Goal: Task Accomplishment & Management: Use online tool/utility

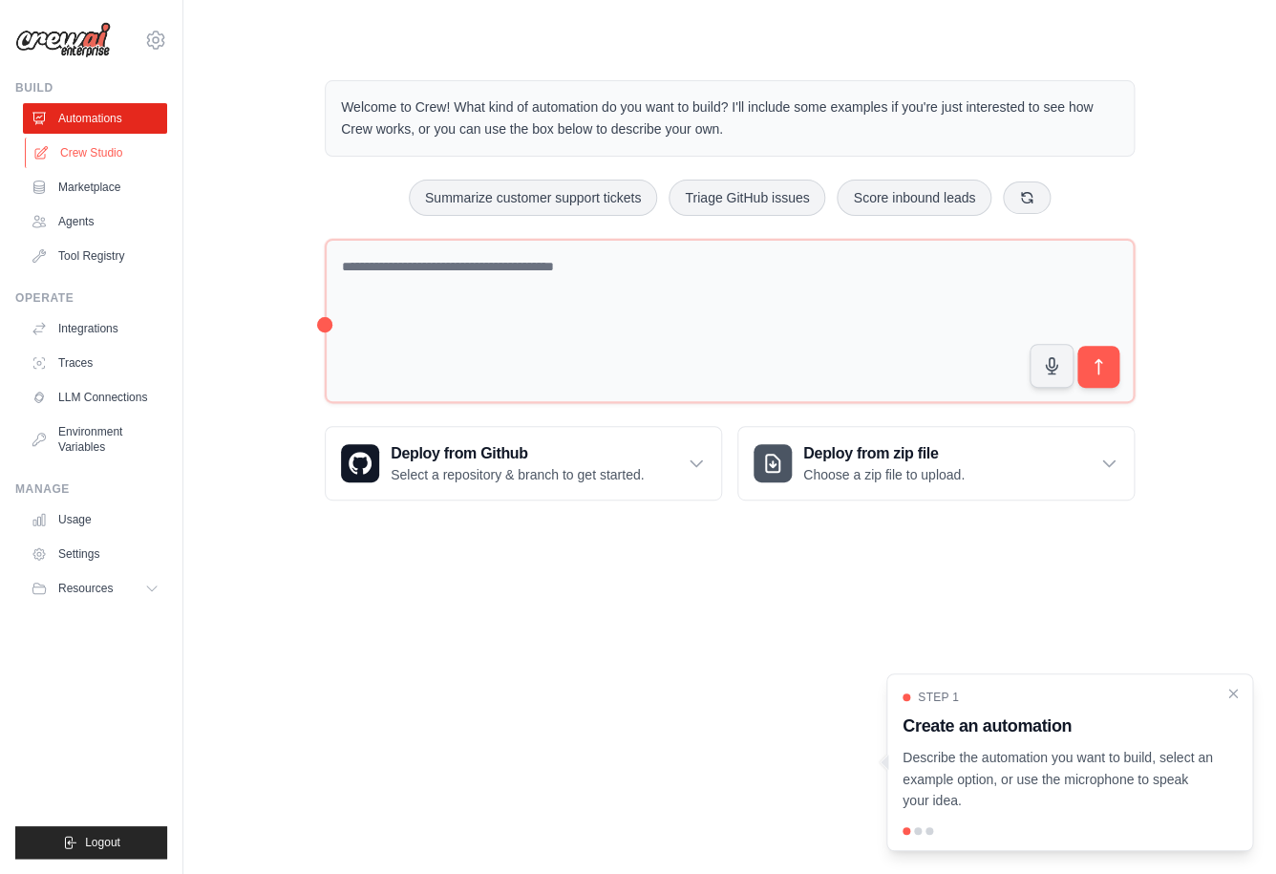
click at [117, 156] on link "Crew Studio" at bounding box center [97, 153] width 144 height 31
click at [89, 214] on link "Agents" at bounding box center [97, 221] width 144 height 31
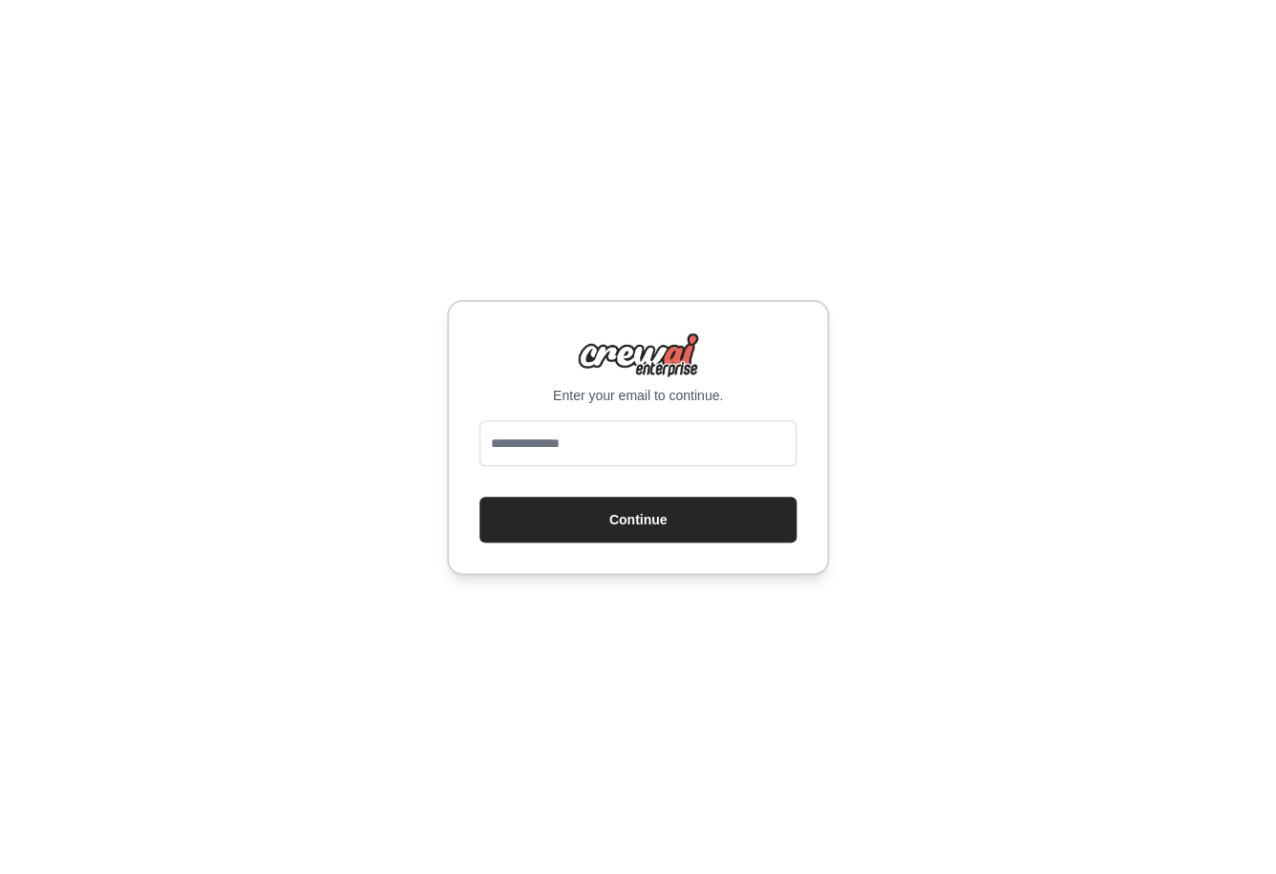
click at [615, 433] on input "email" at bounding box center [637, 443] width 317 height 46
click at [619, 451] on input "email" at bounding box center [637, 443] width 317 height 46
type input "**********"
click at [616, 520] on button "Continue" at bounding box center [637, 520] width 317 height 46
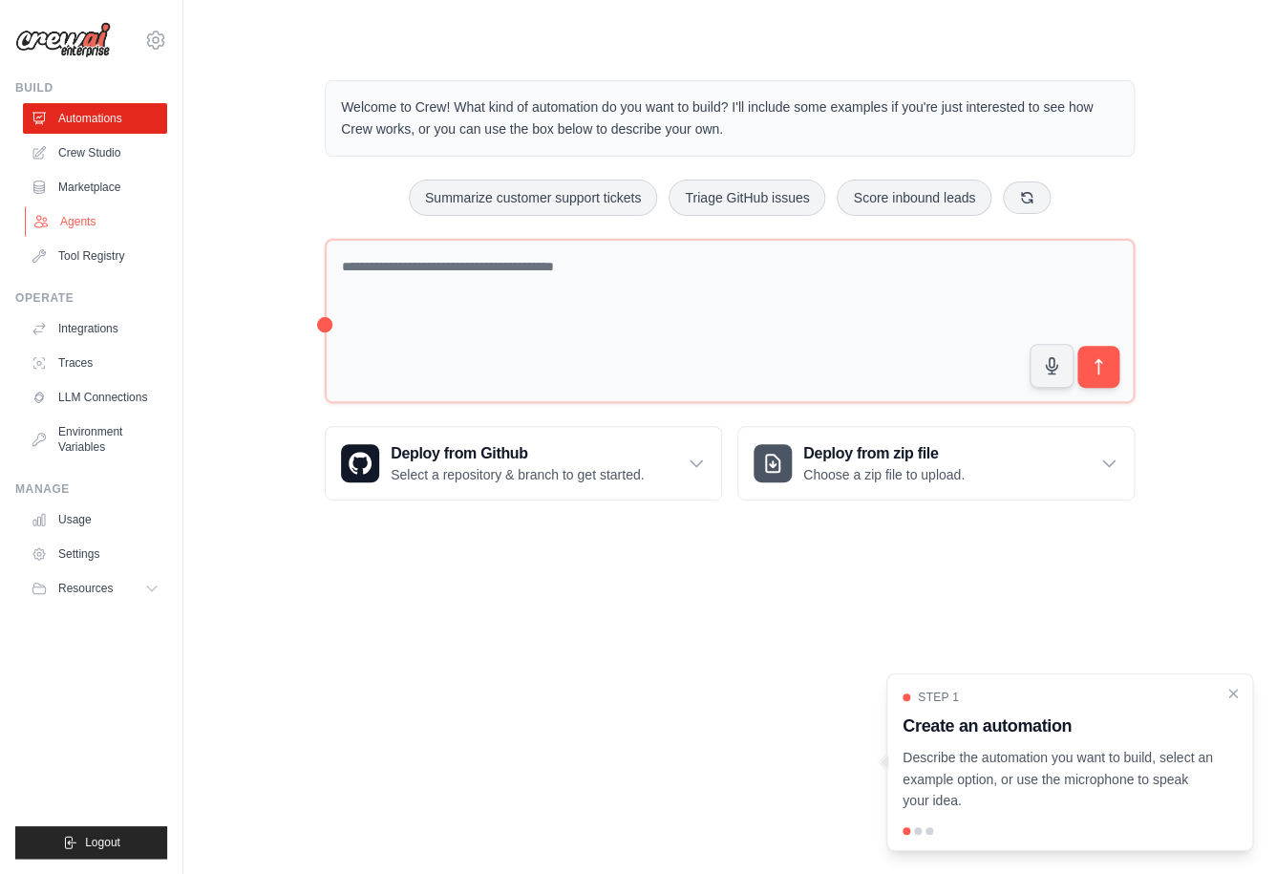
click at [102, 219] on link "Agents" at bounding box center [97, 221] width 144 height 31
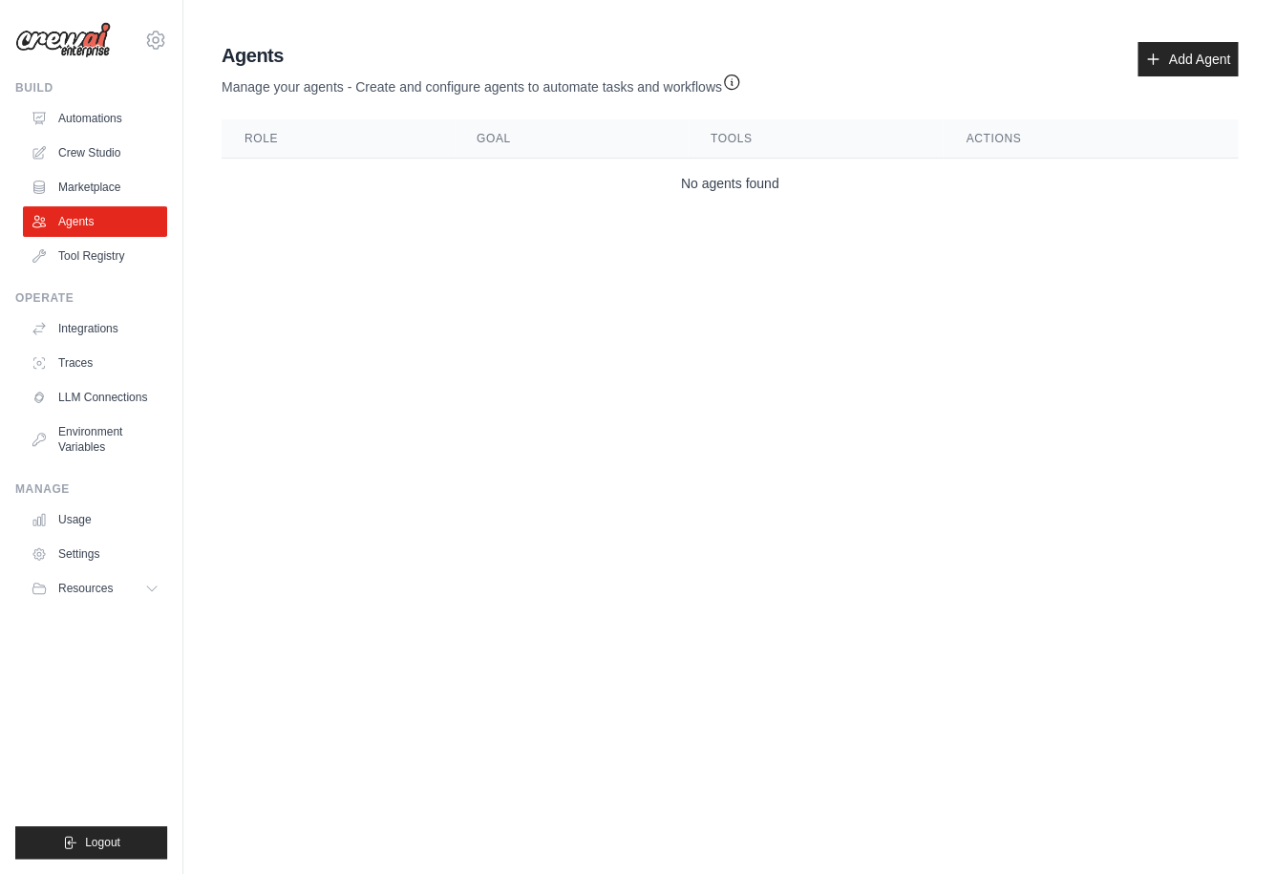
click at [1173, 79] on div "Agents Manage your agents - Create and configure agents to automate tasks and w…" at bounding box center [730, 69] width 1016 height 54
click at [1181, 67] on link "Add Agent" at bounding box center [1187, 59] width 100 height 34
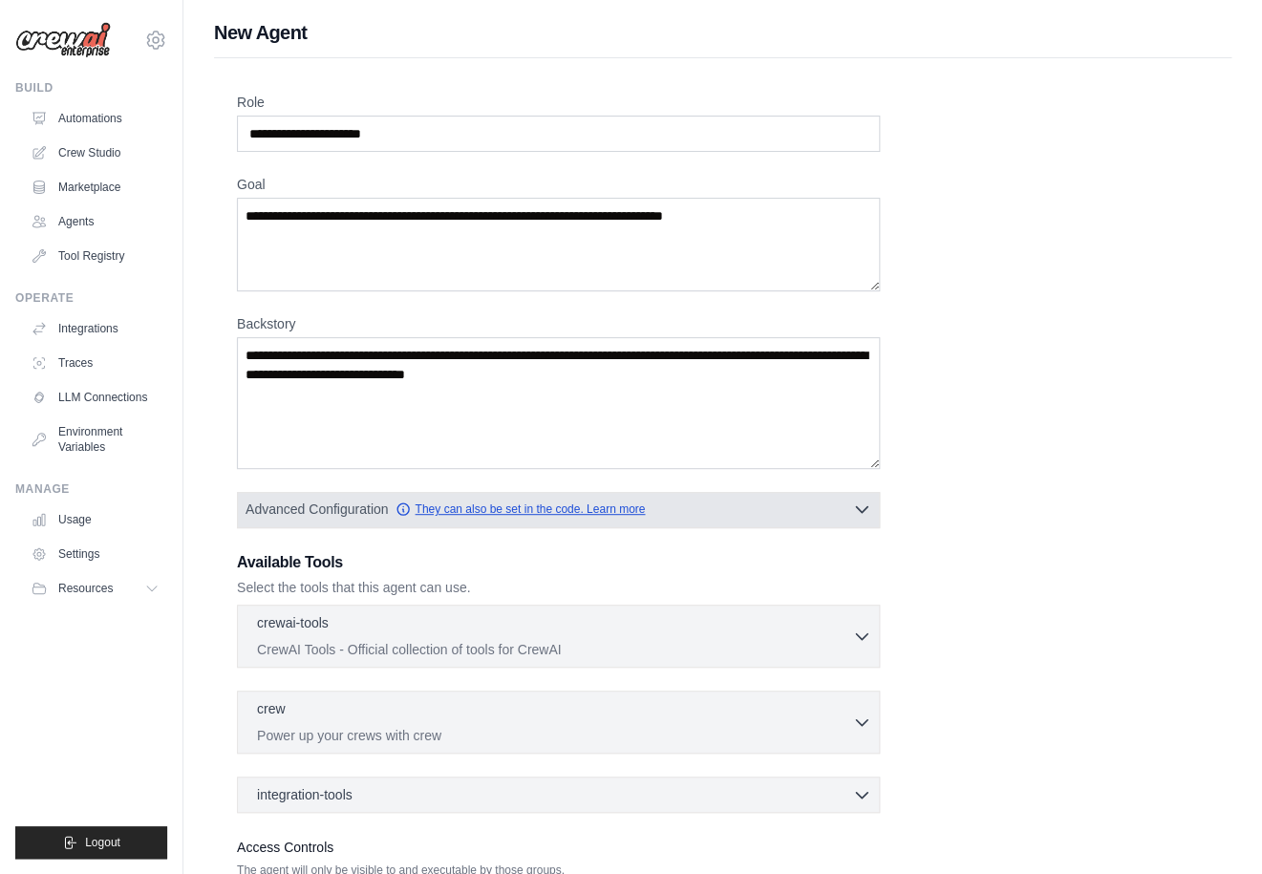
scroll to position [151, 0]
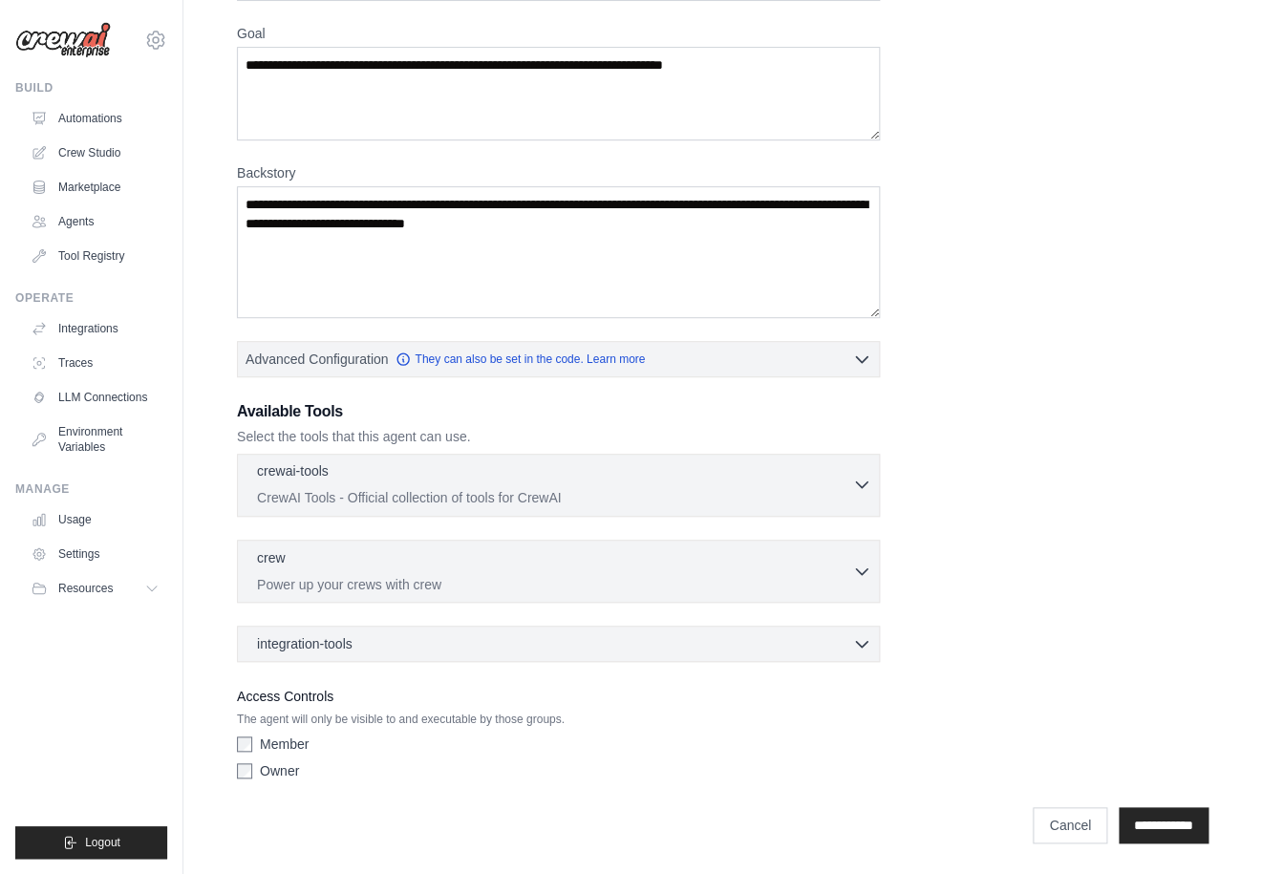
click at [664, 497] on p "CrewAI Tools - Official collection of tools for CrewAI" at bounding box center [554, 497] width 595 height 19
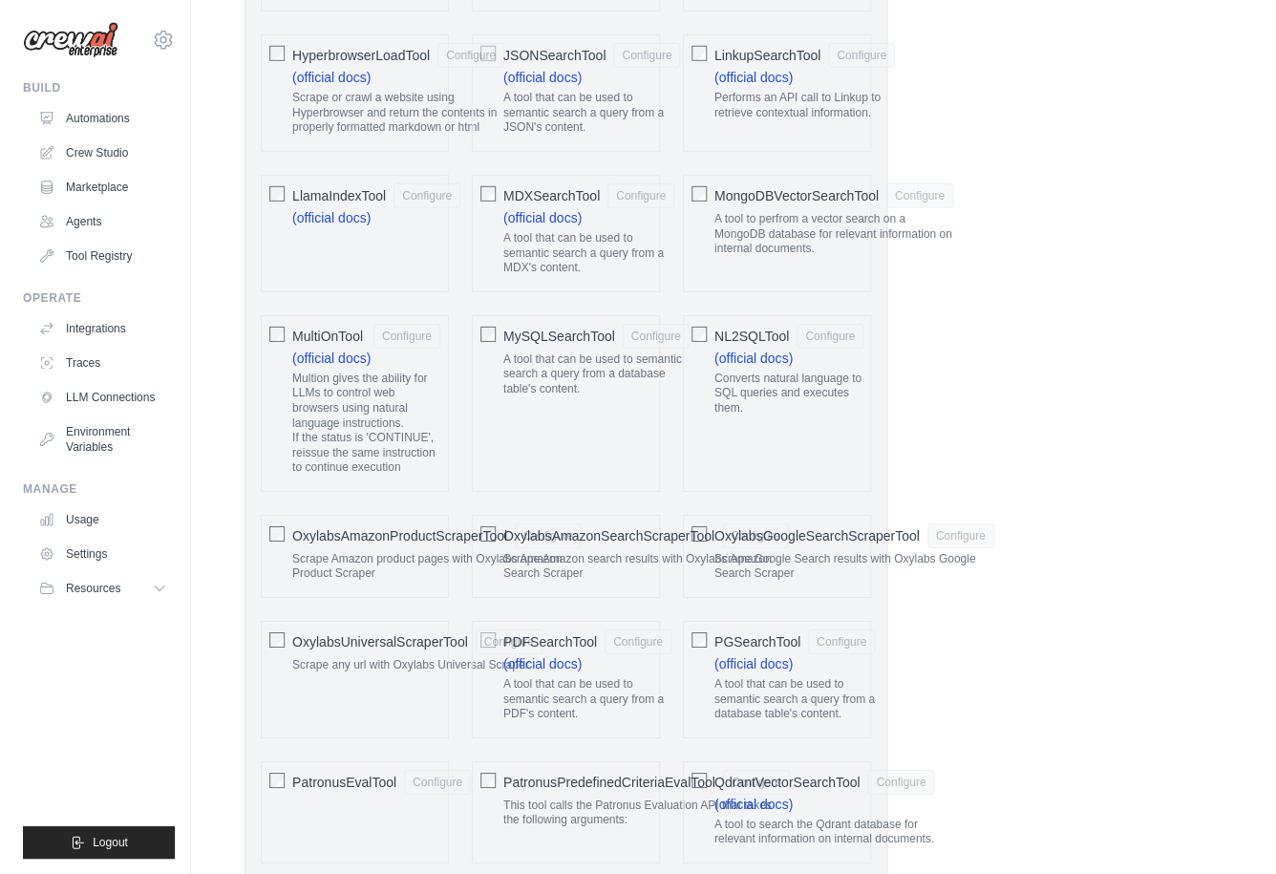
scroll to position [0, 0]
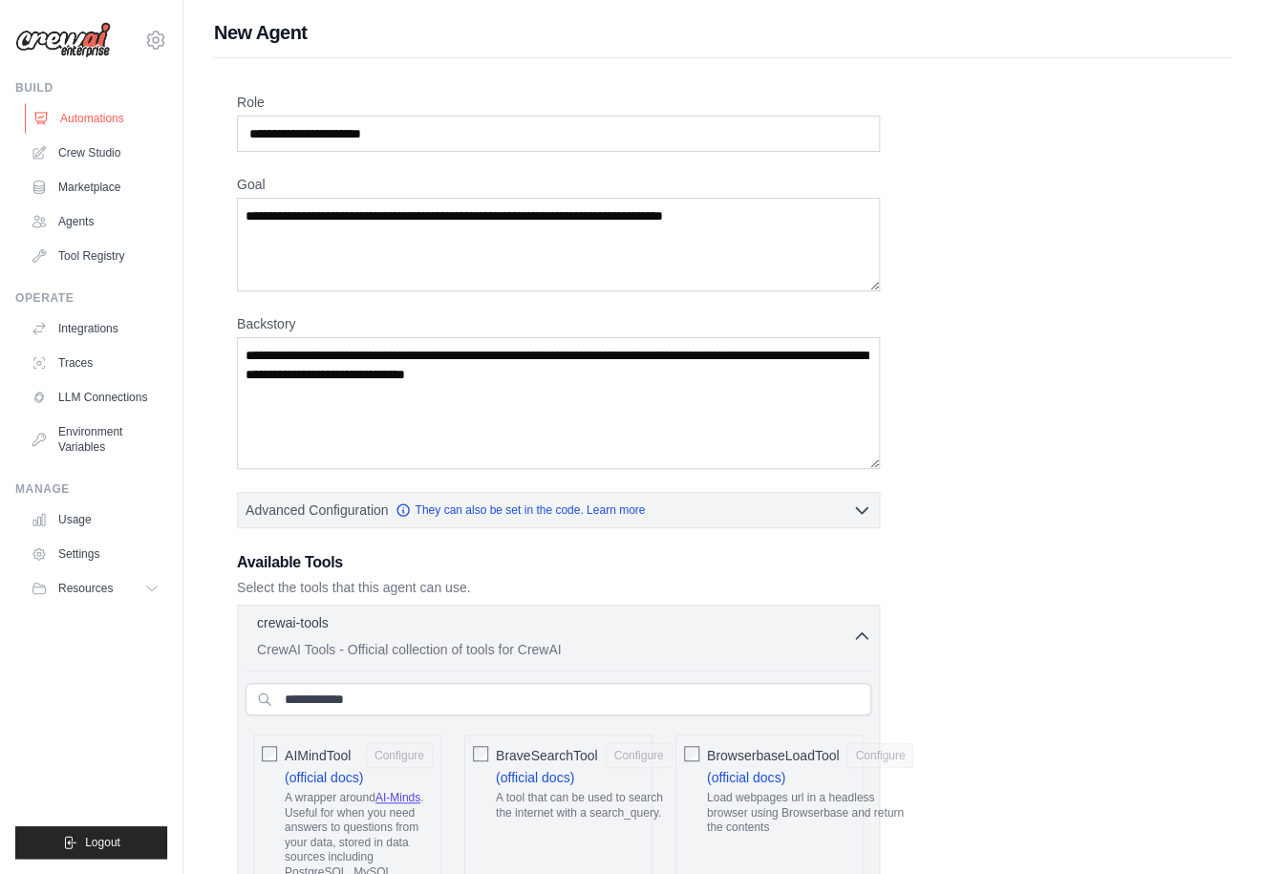
click at [108, 115] on link "Automations" at bounding box center [97, 118] width 144 height 31
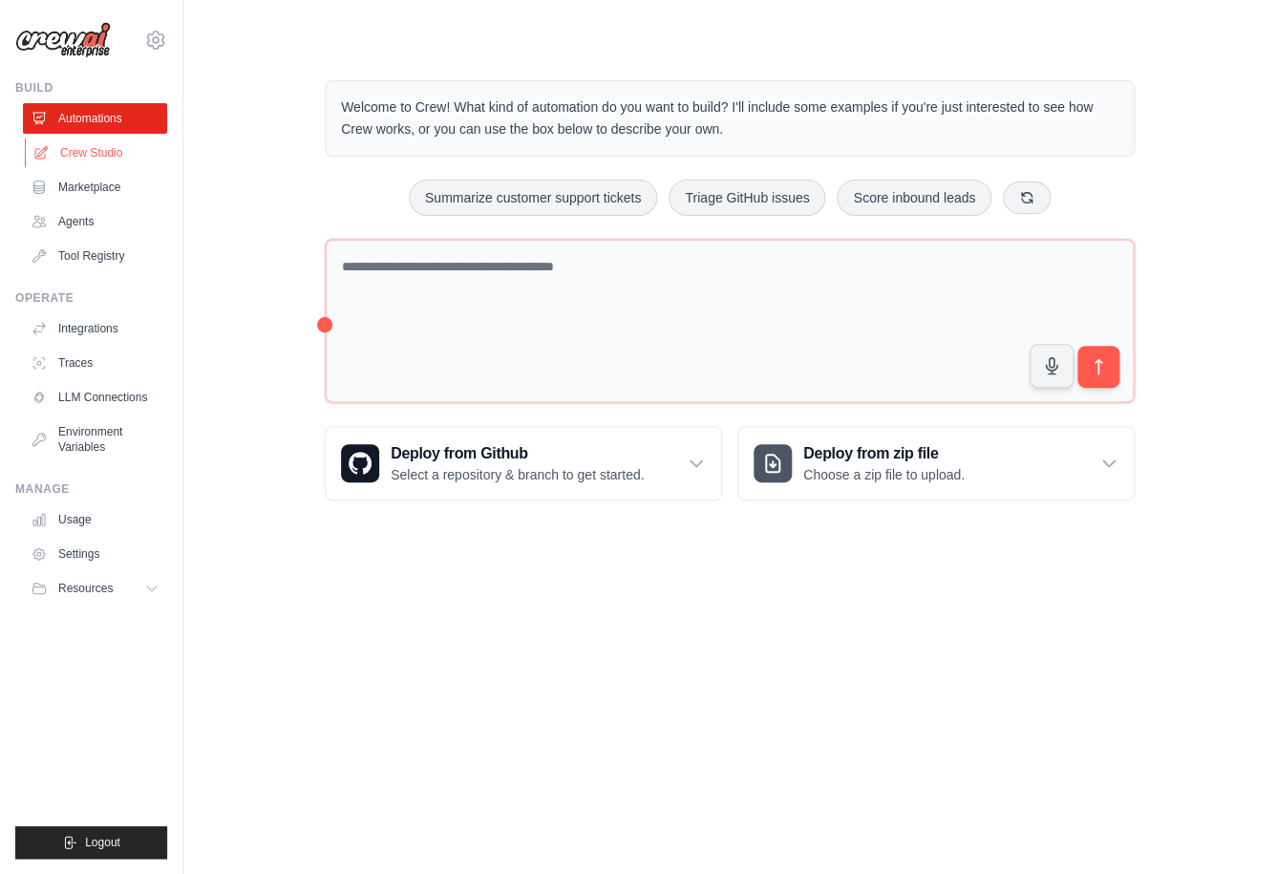
click at [118, 152] on link "Crew Studio" at bounding box center [97, 153] width 144 height 31
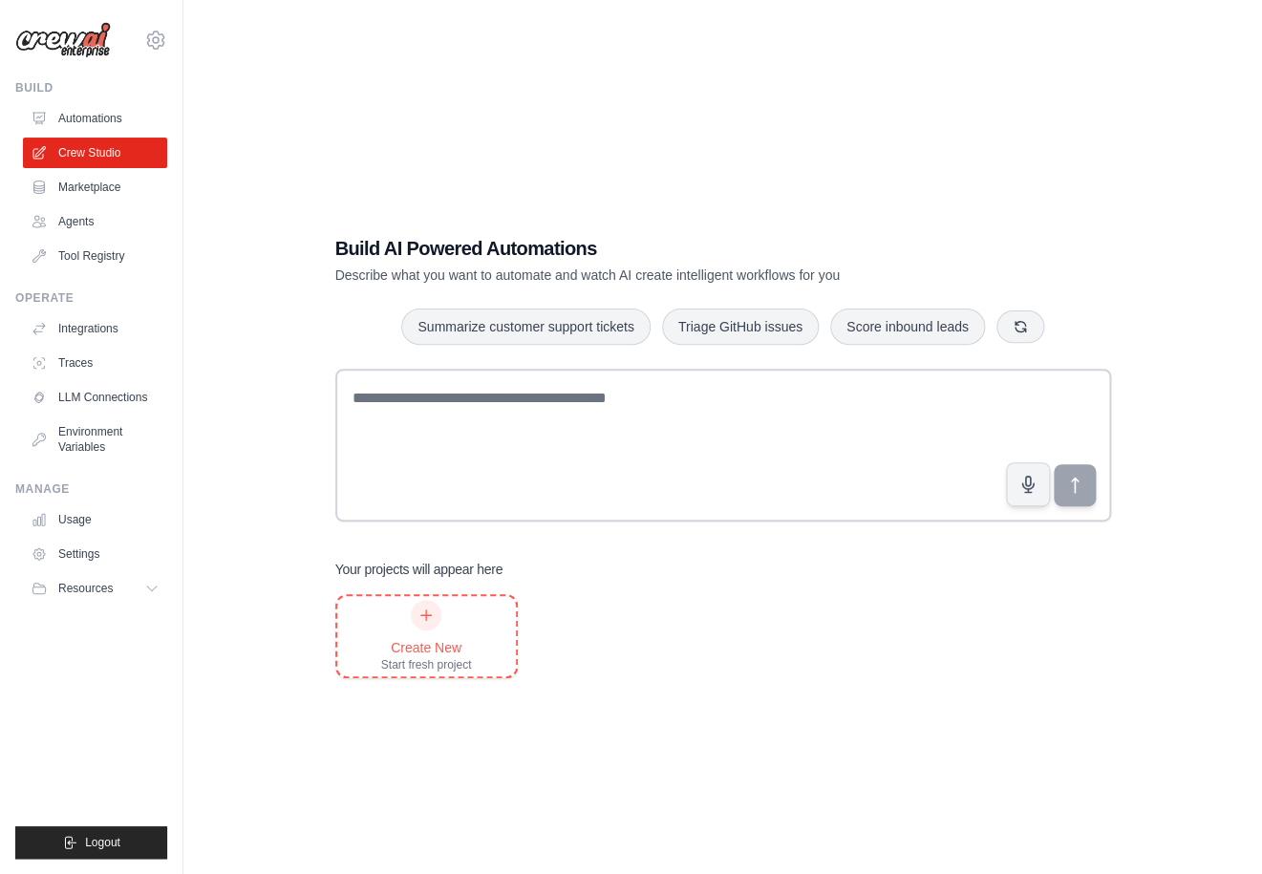
click at [466, 609] on div "Create New Start fresh project" at bounding box center [426, 636] width 91 height 73
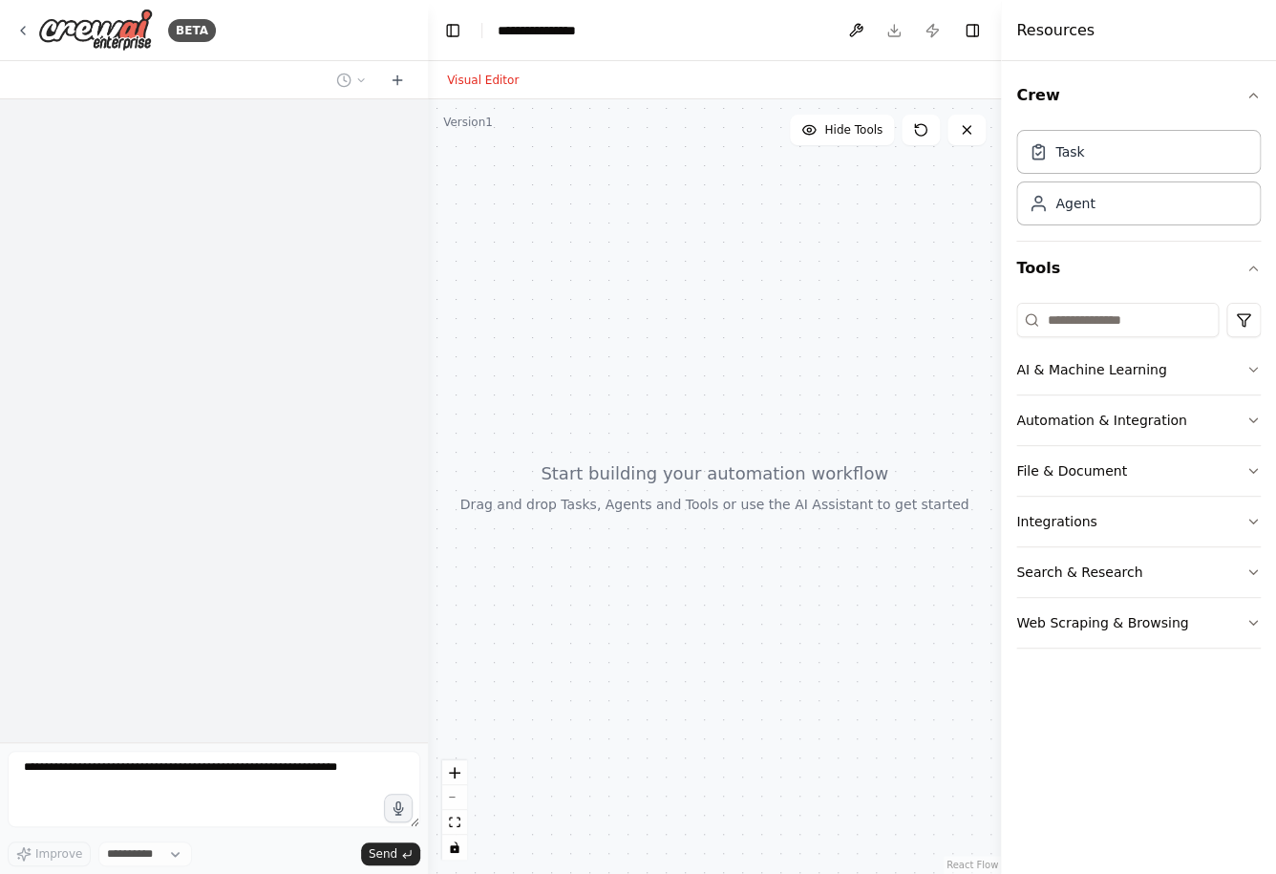
select select "****"
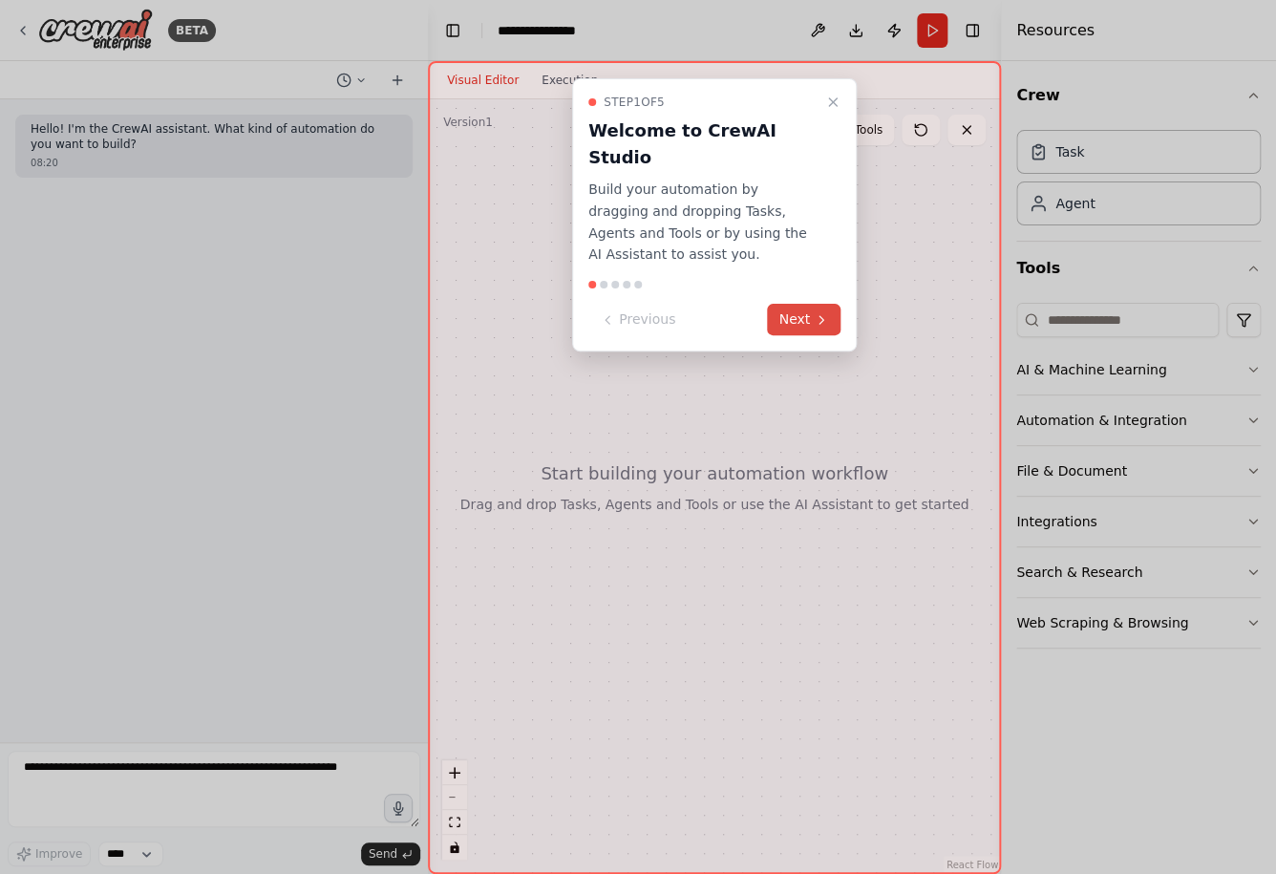
click at [811, 304] on button "Next" at bounding box center [804, 320] width 74 height 32
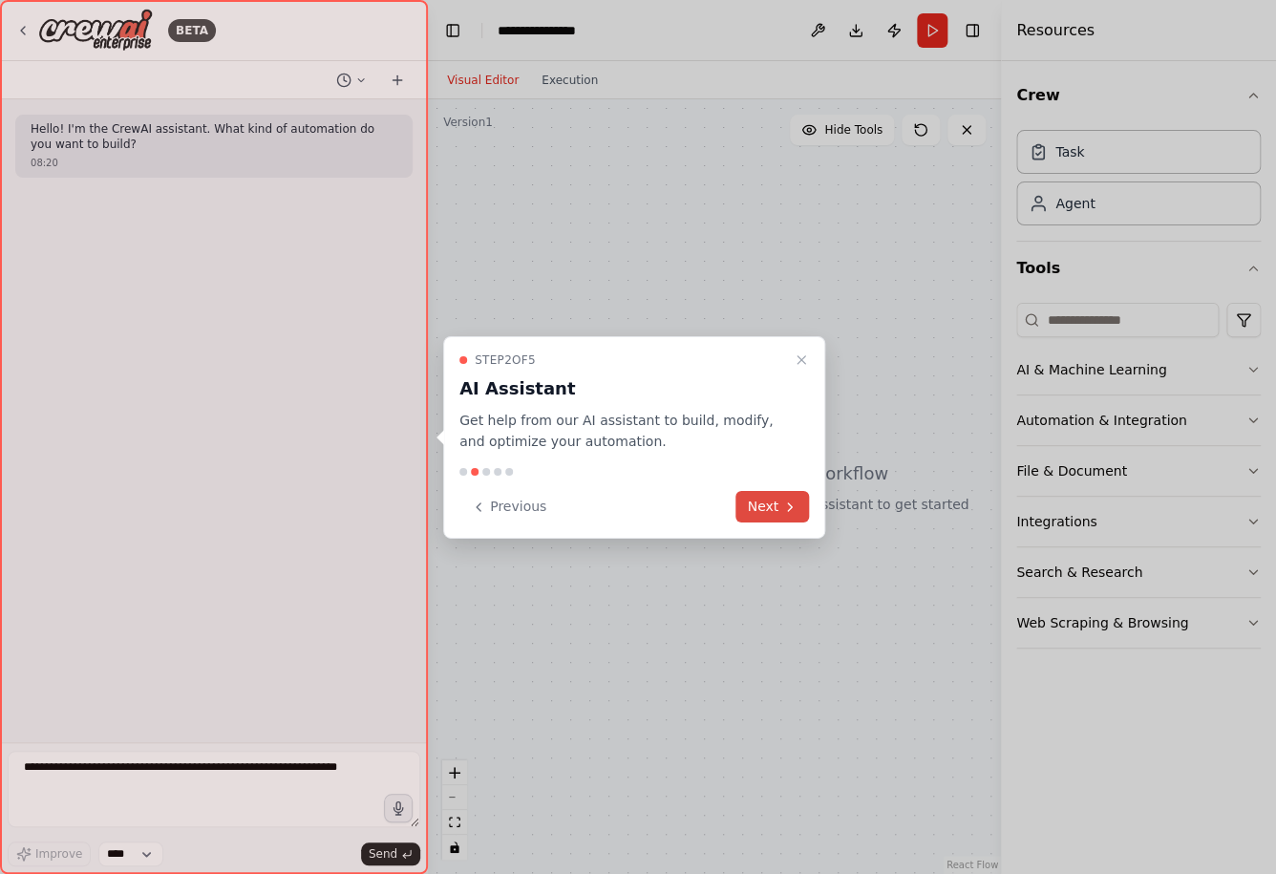
click at [794, 517] on button "Next" at bounding box center [772, 507] width 74 height 32
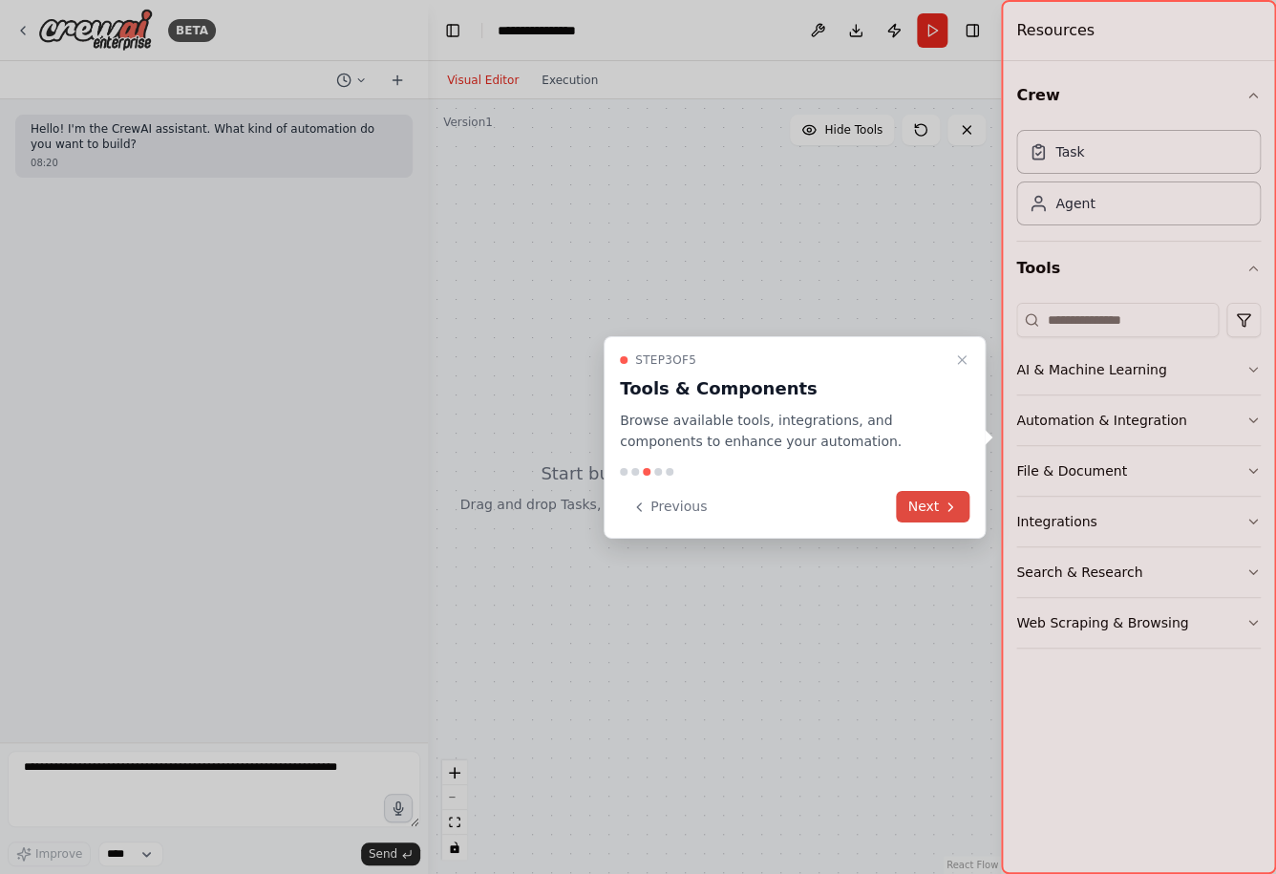
click at [916, 509] on button "Next" at bounding box center [933, 507] width 74 height 32
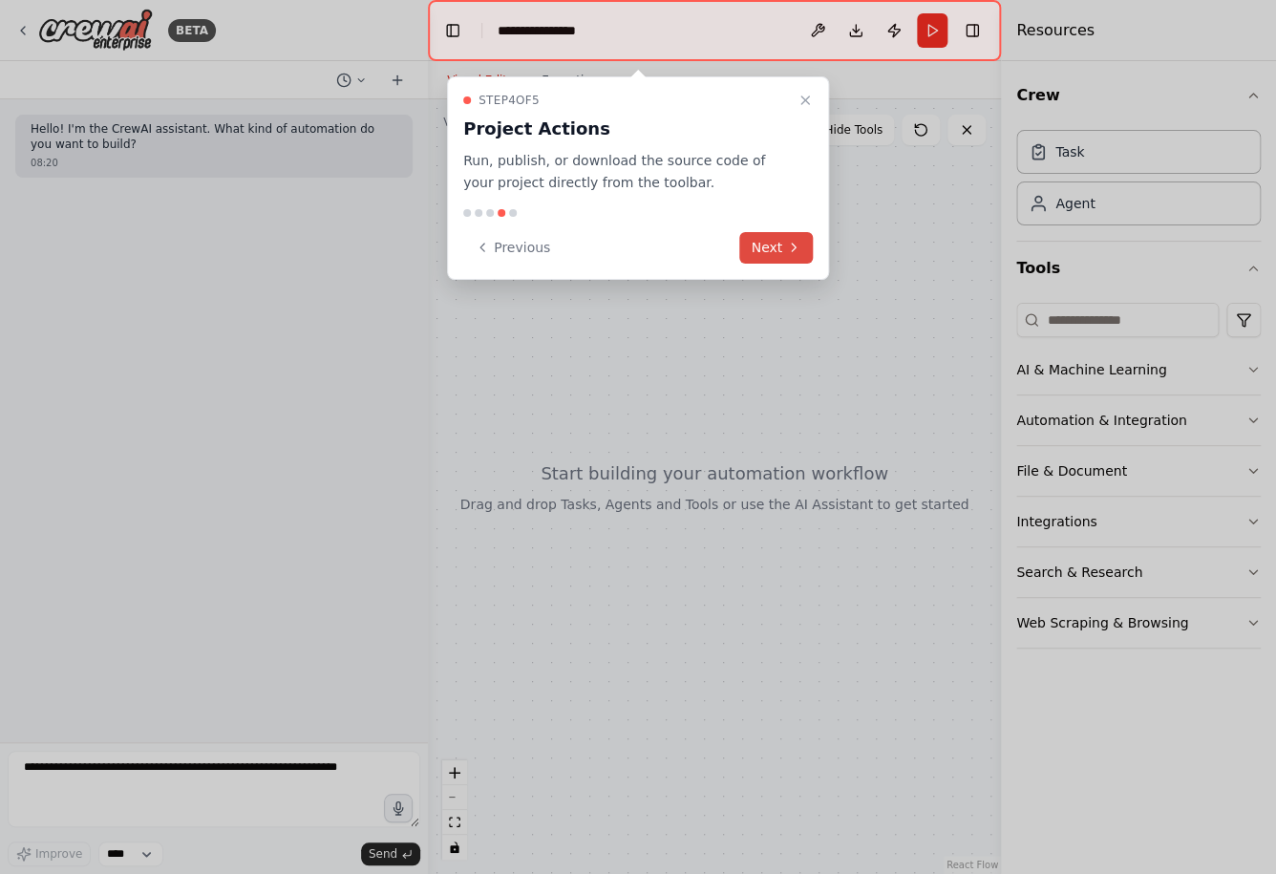
click at [775, 244] on button "Next" at bounding box center [776, 248] width 74 height 32
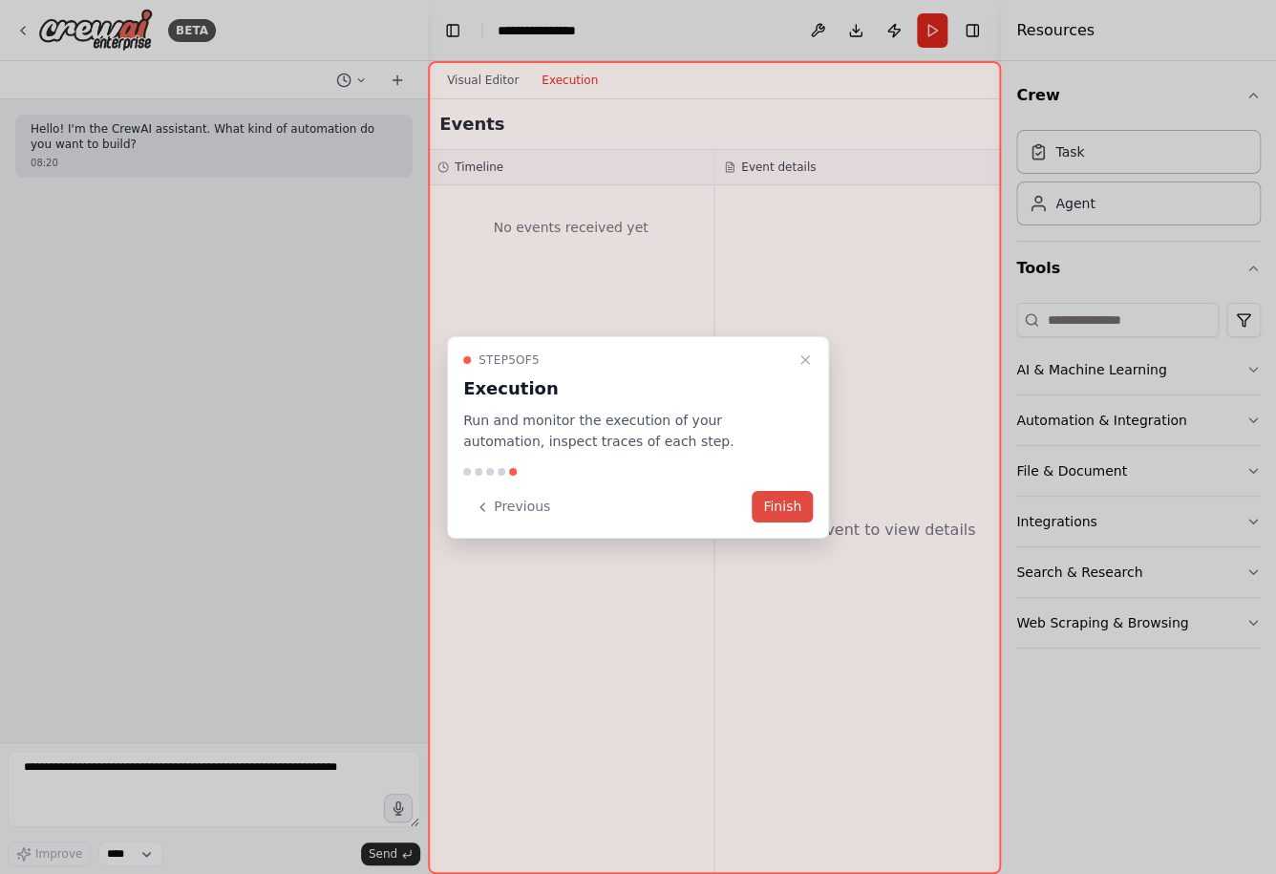
click at [802, 516] on button "Finish" at bounding box center [782, 507] width 61 height 32
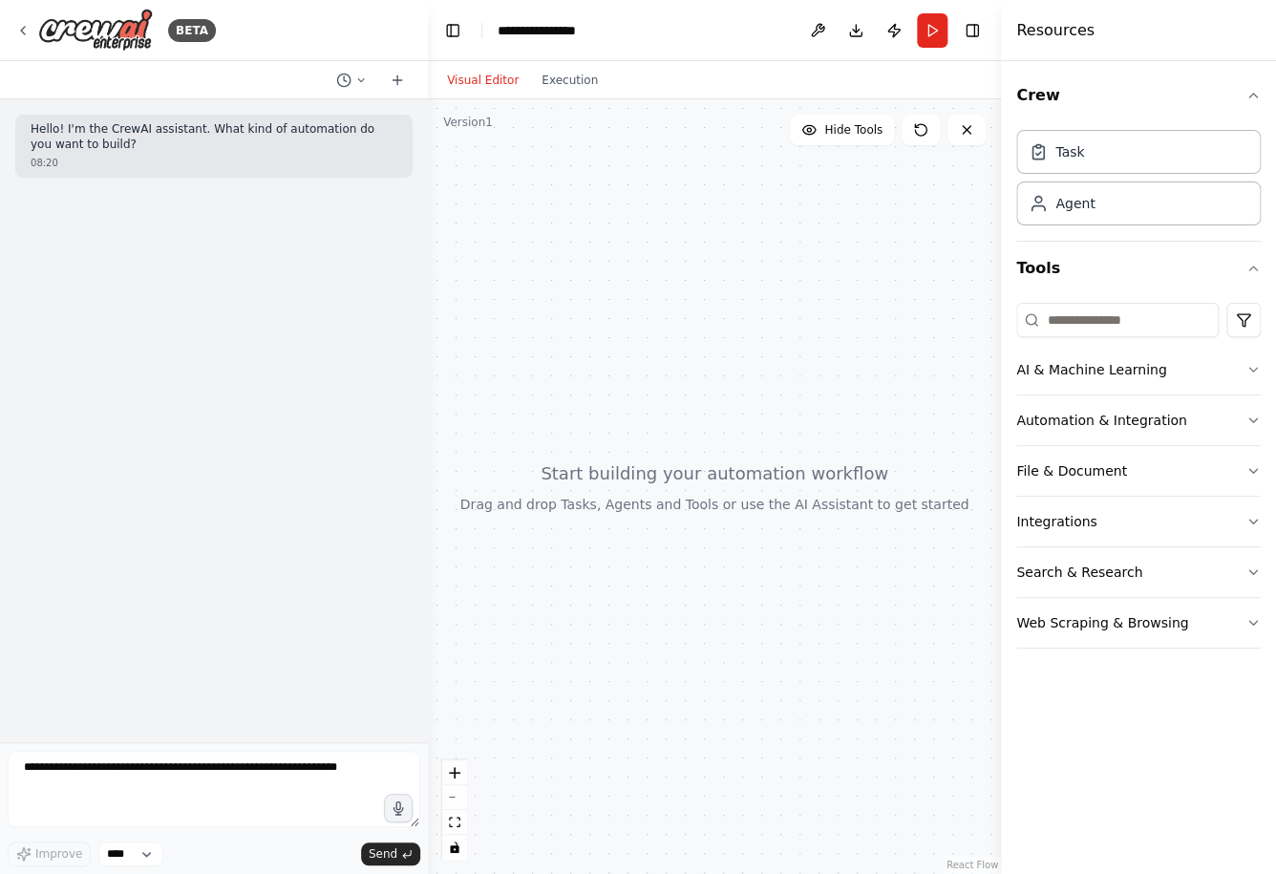
click at [221, 165] on div "08:20" at bounding box center [214, 163] width 367 height 14
click at [225, 140] on p "Hello! I'm the CrewAI assistant. What kind of automation do you want to build?" at bounding box center [214, 137] width 367 height 30
click at [225, 134] on p "Hello! I'm the CrewAI assistant. What kind of automation do you want to build?" at bounding box center [214, 137] width 367 height 30
click at [117, 789] on textarea at bounding box center [214, 789] width 413 height 76
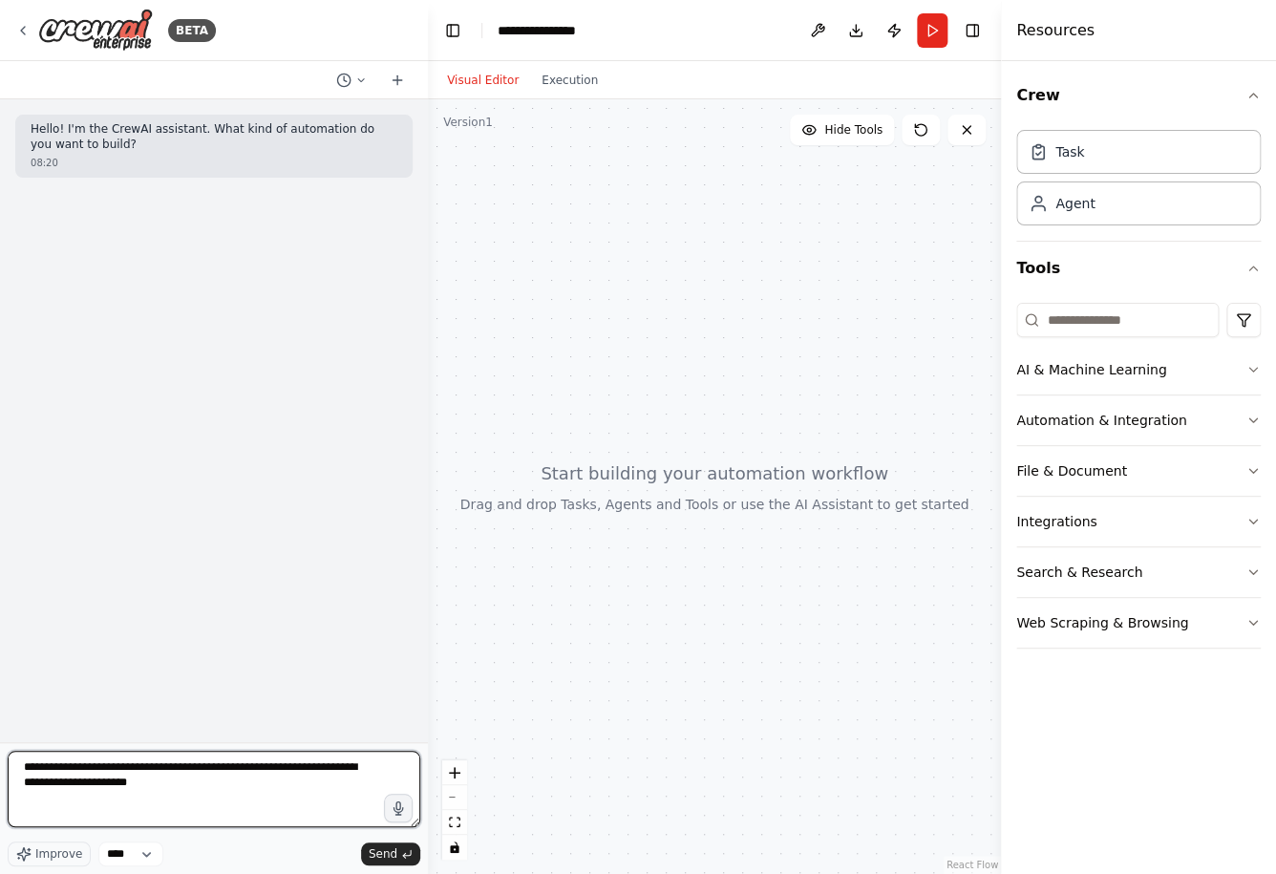
type textarea "**********"
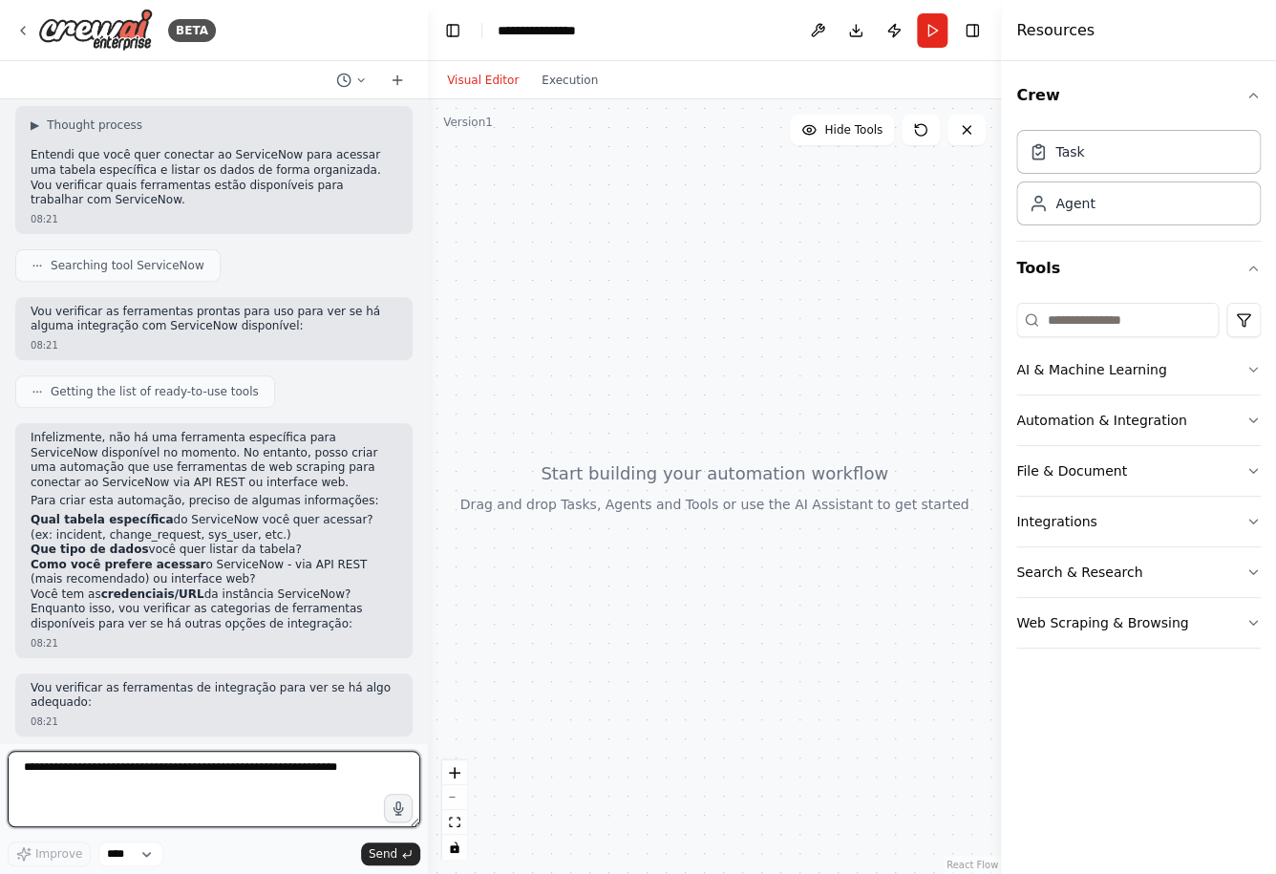
scroll to position [171, 0]
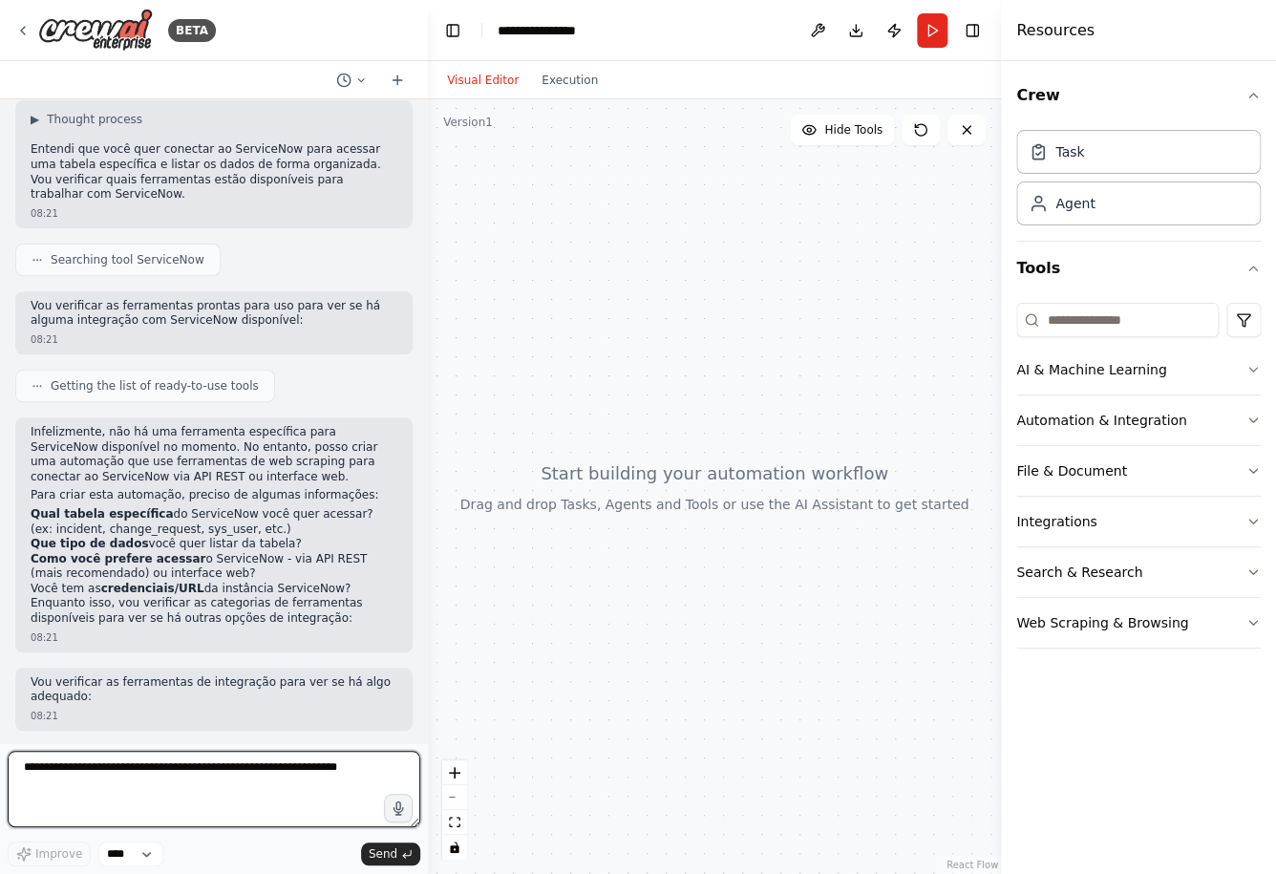
click at [341, 769] on textarea at bounding box center [214, 789] width 413 height 76
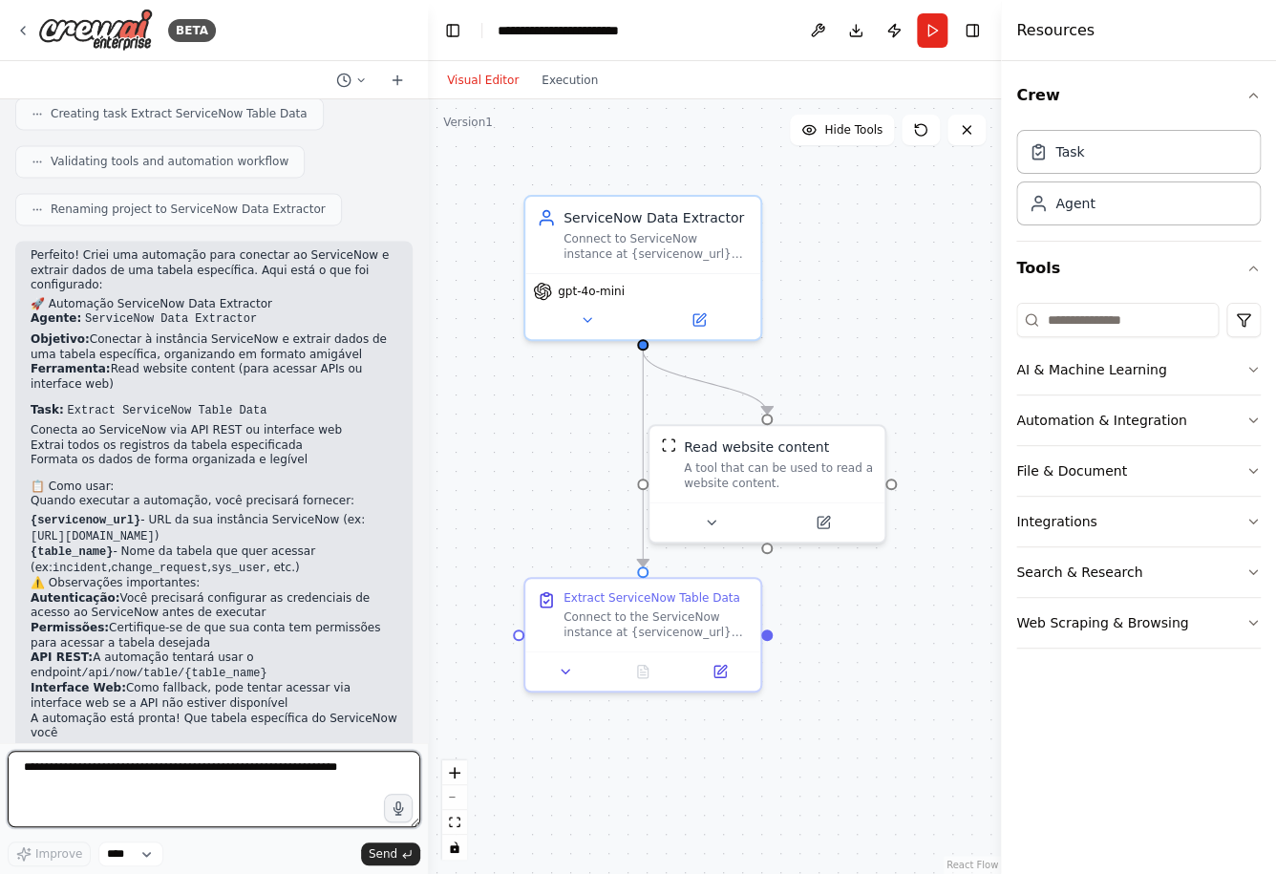
scroll to position [1055, 0]
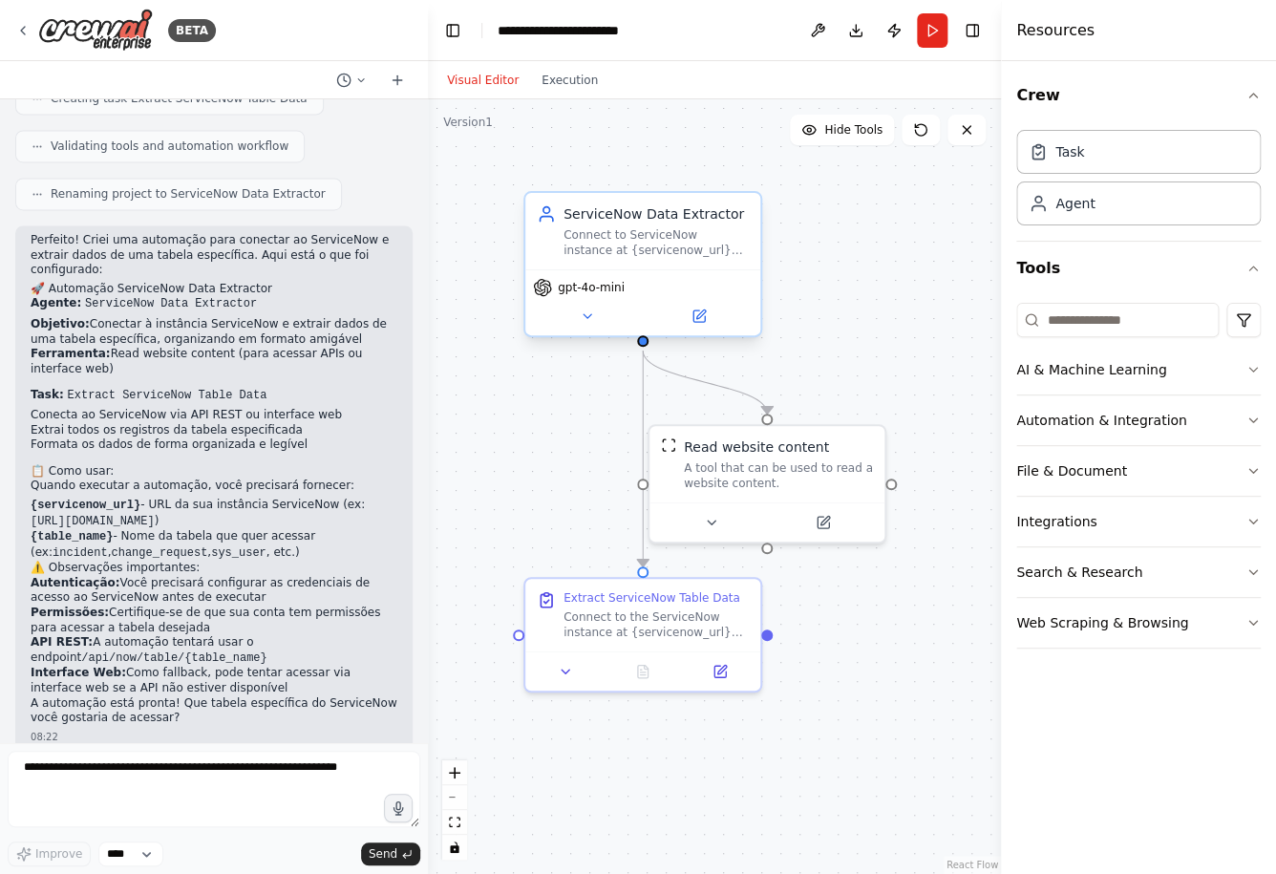
click at [635, 250] on div "Connect to ServiceNow instance at {servicenow_url} and extract data from the {t…" at bounding box center [655, 242] width 185 height 31
click at [700, 332] on div "gpt-4o-mini" at bounding box center [642, 302] width 235 height 66
click at [702, 325] on button at bounding box center [699, 316] width 108 height 23
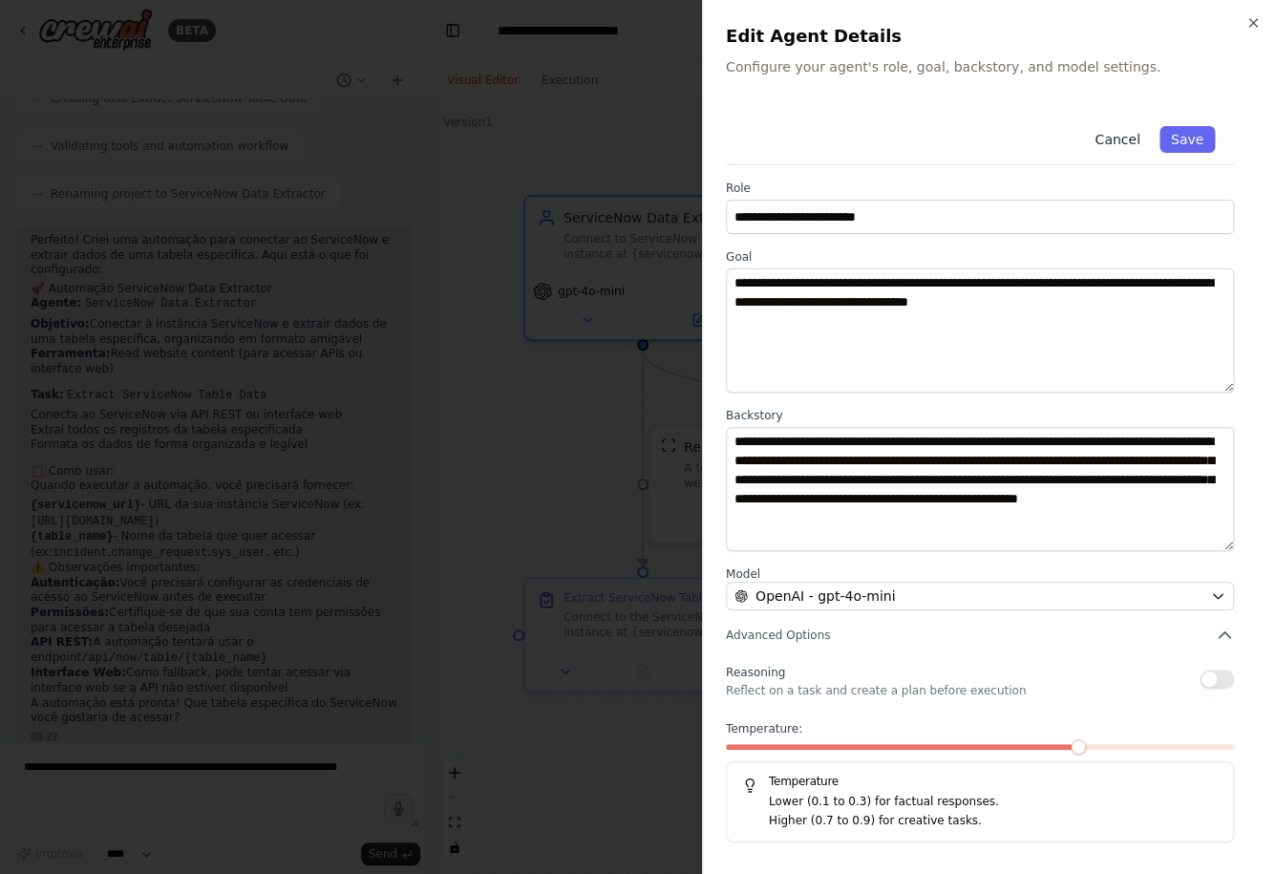
click at [1116, 139] on button "Cancel" at bounding box center [1117, 139] width 68 height 27
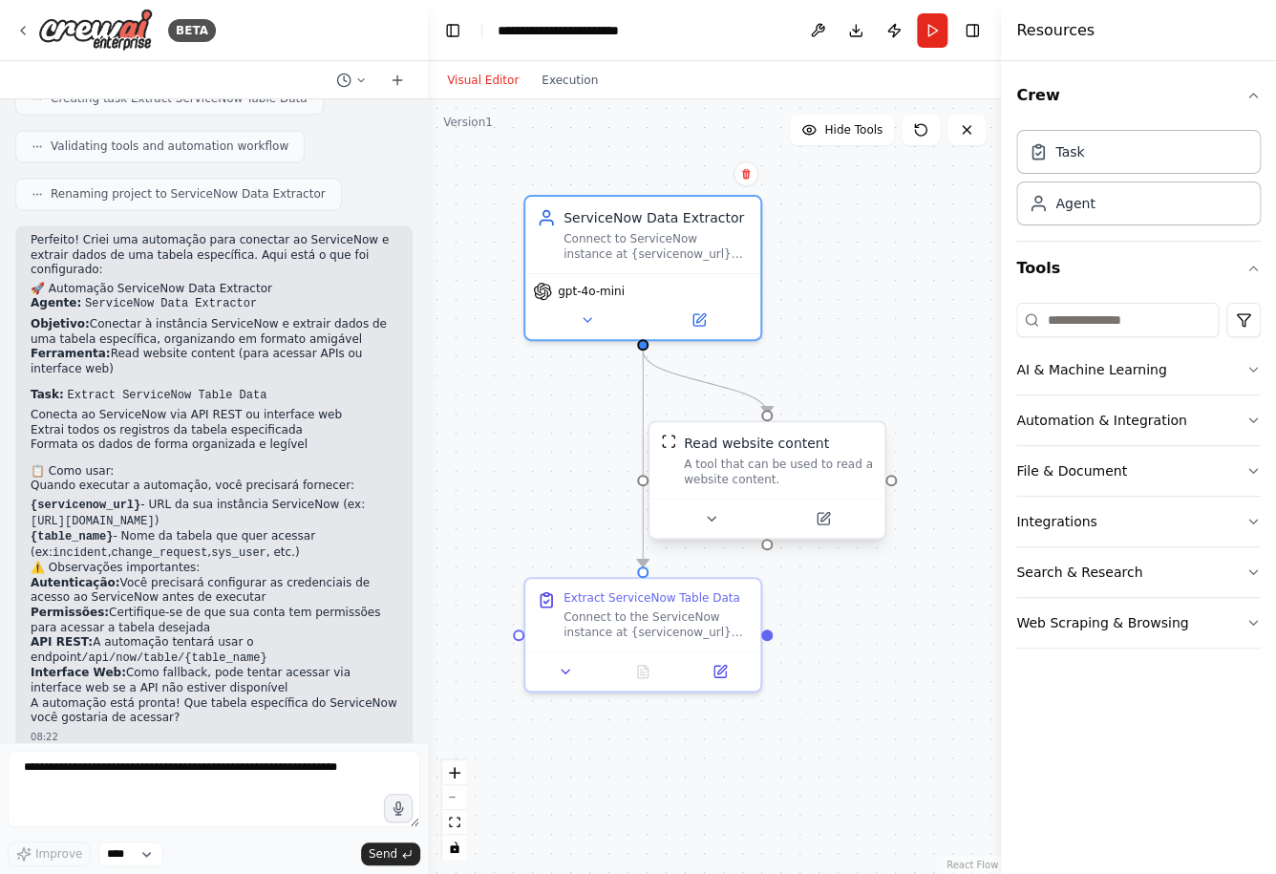
click at [815, 469] on div "A tool that can be used to read a website content." at bounding box center [778, 471] width 189 height 31
click at [818, 537] on div at bounding box center [766, 517] width 235 height 39
click at [825, 530] on div at bounding box center [766, 517] width 235 height 39
click at [817, 518] on icon at bounding box center [822, 518] width 11 height 11
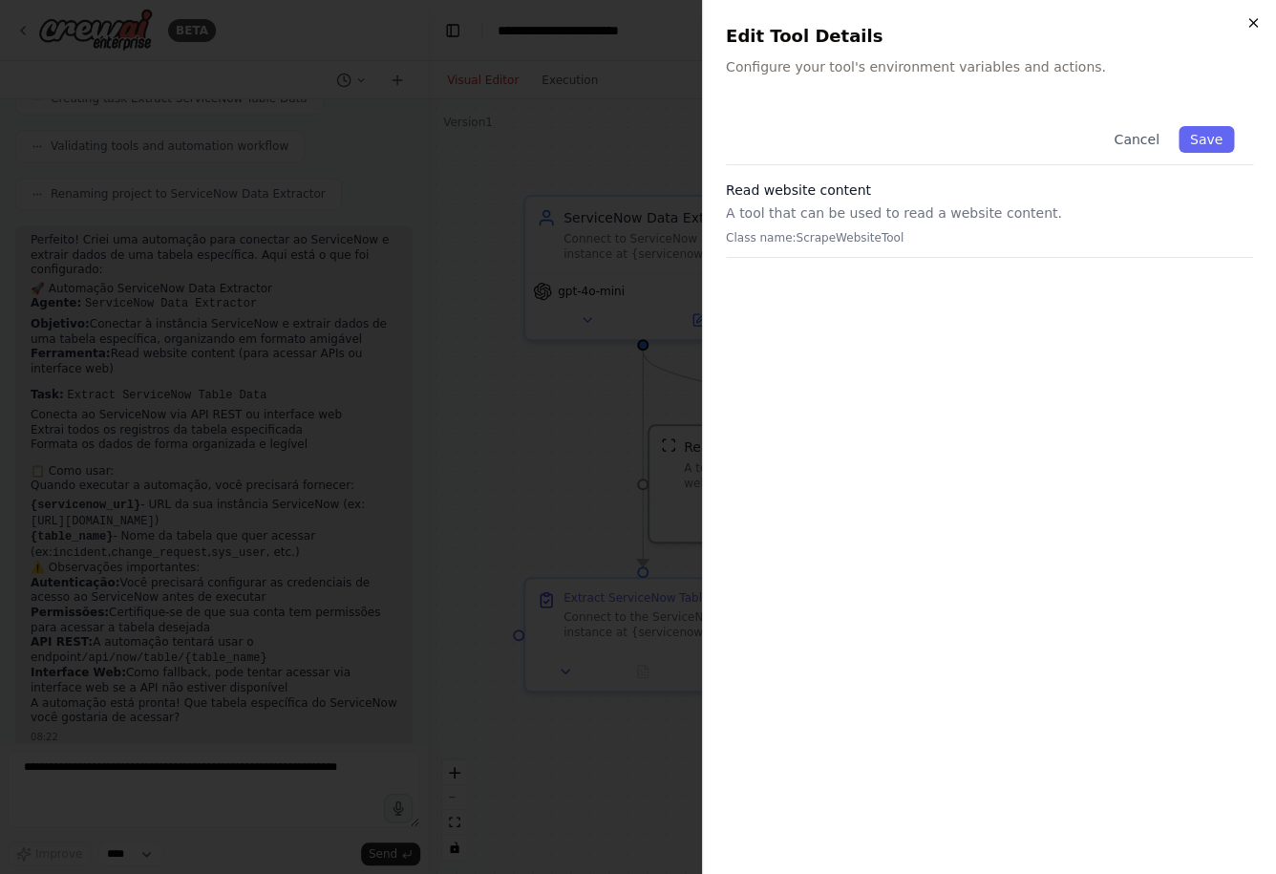
click at [1252, 21] on icon "button" at bounding box center [1252, 22] width 15 height 15
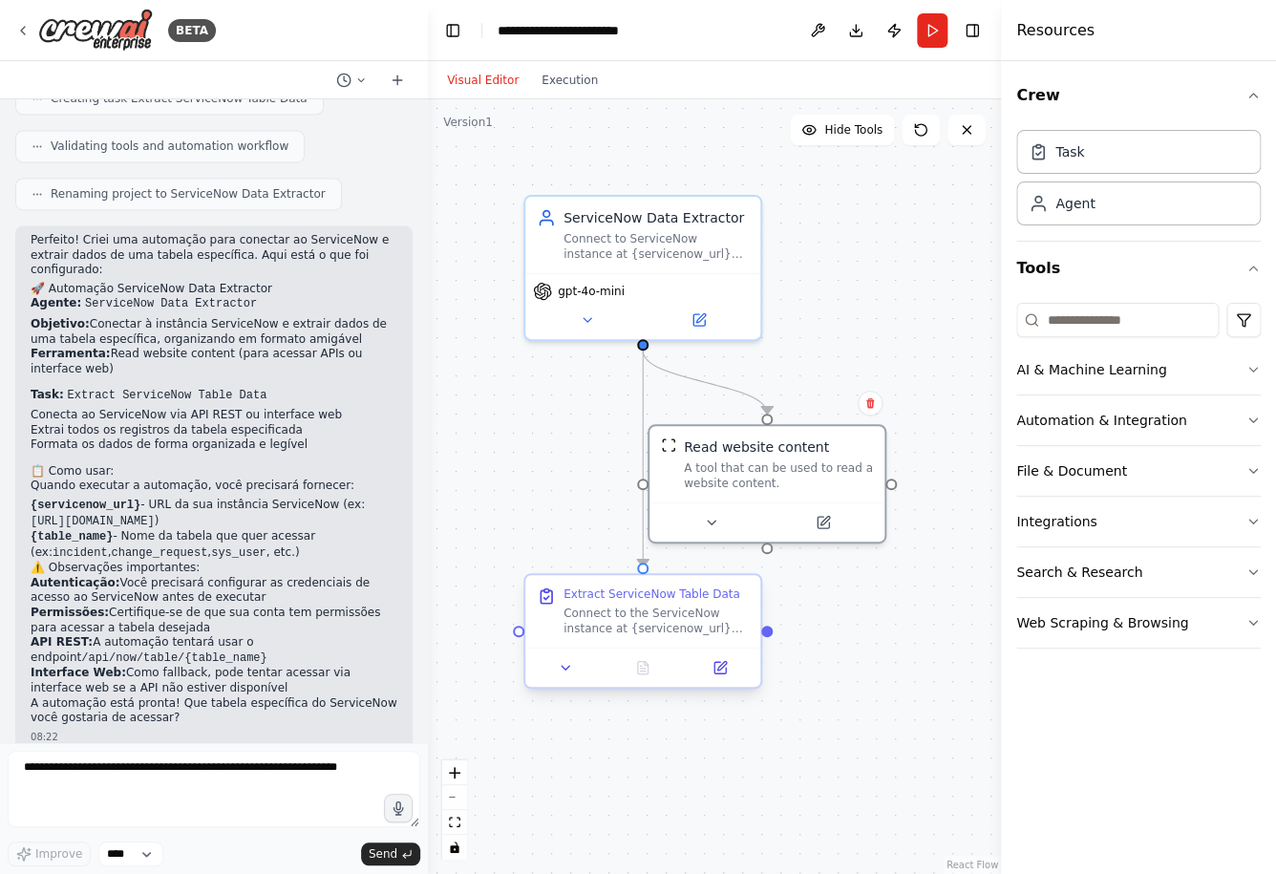
click at [726, 597] on div "Extract ServiceNow Table Data" at bounding box center [651, 593] width 177 height 15
click at [726, 669] on icon at bounding box center [719, 667] width 11 height 11
click at [1241, 527] on button "Integrations" at bounding box center [1138, 522] width 244 height 50
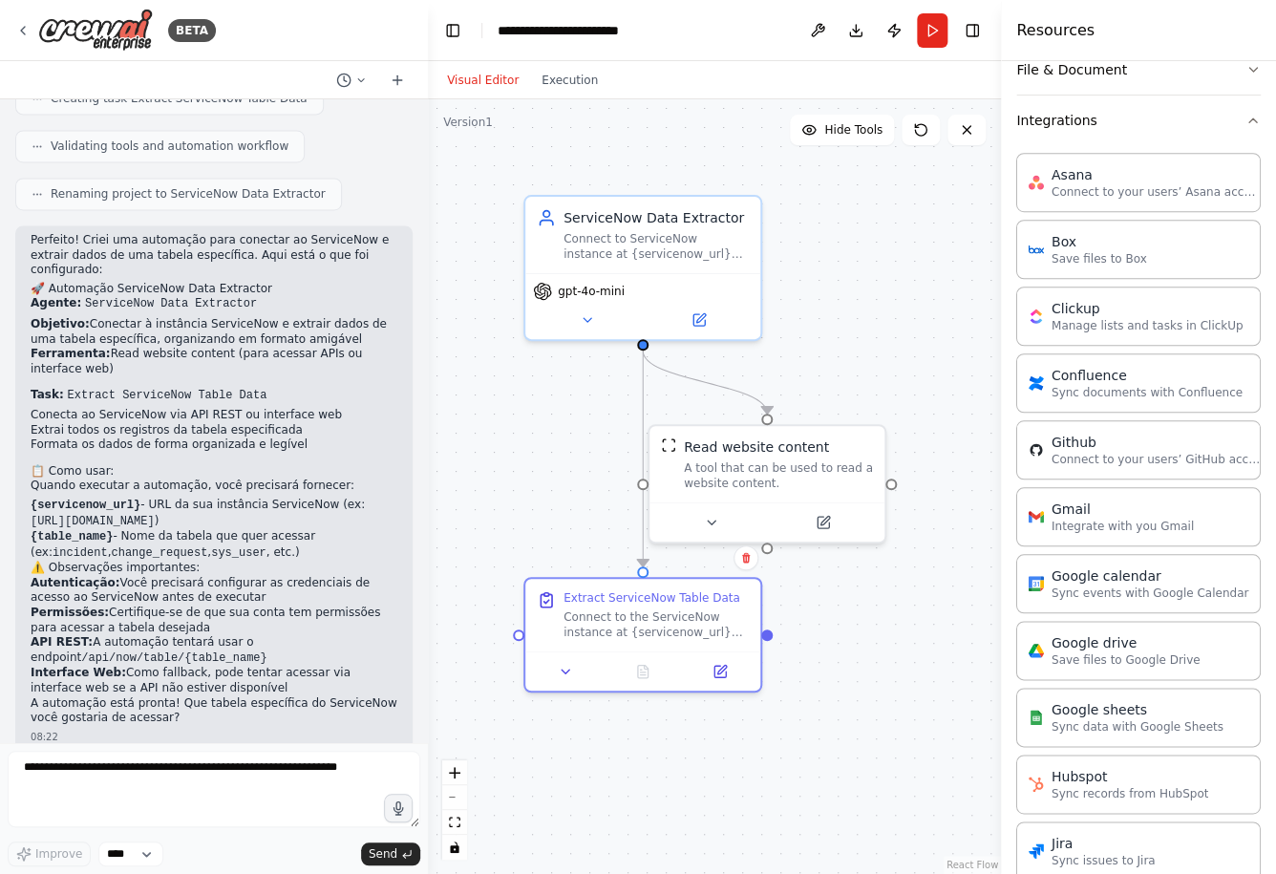
scroll to position [1091, 0]
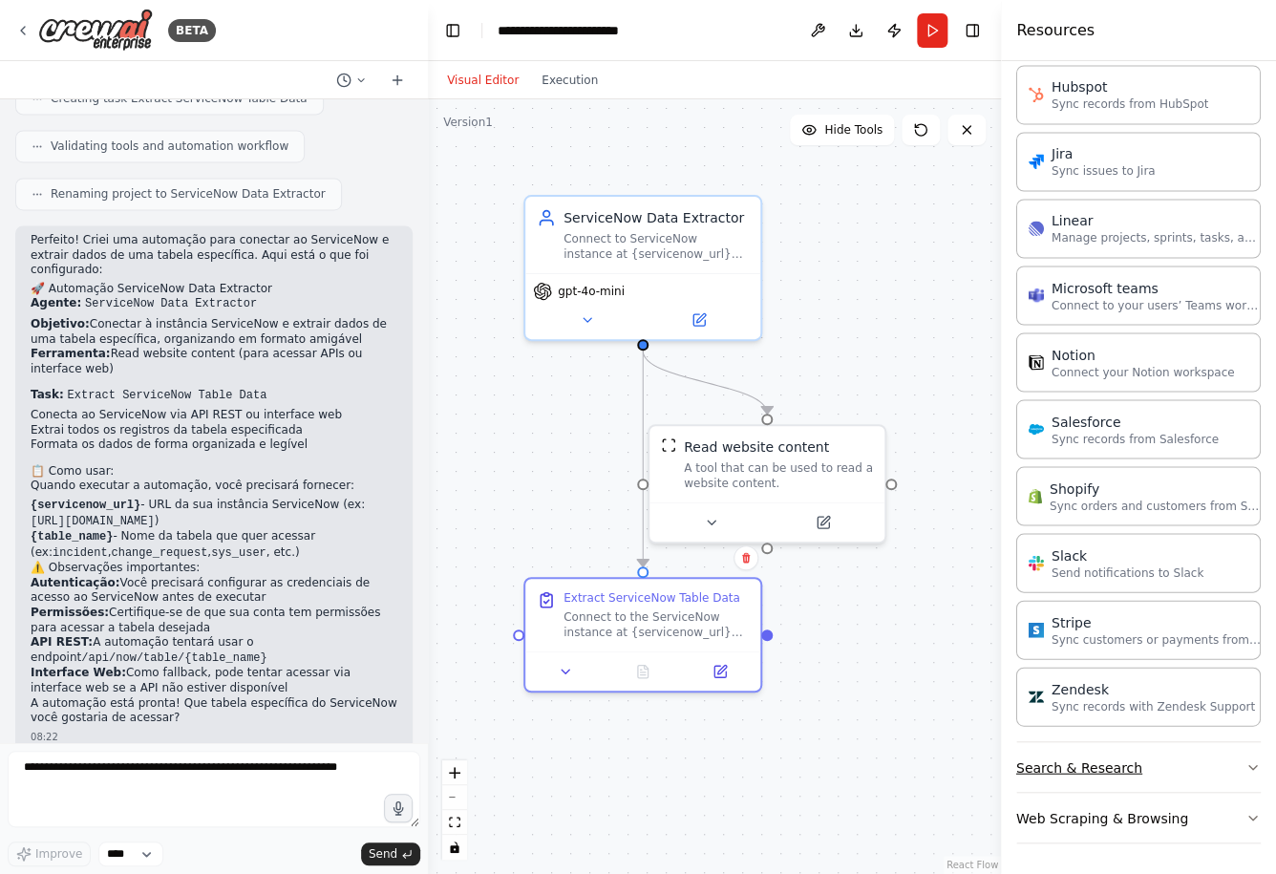
click at [1245, 773] on icon "button" at bounding box center [1252, 766] width 15 height 15
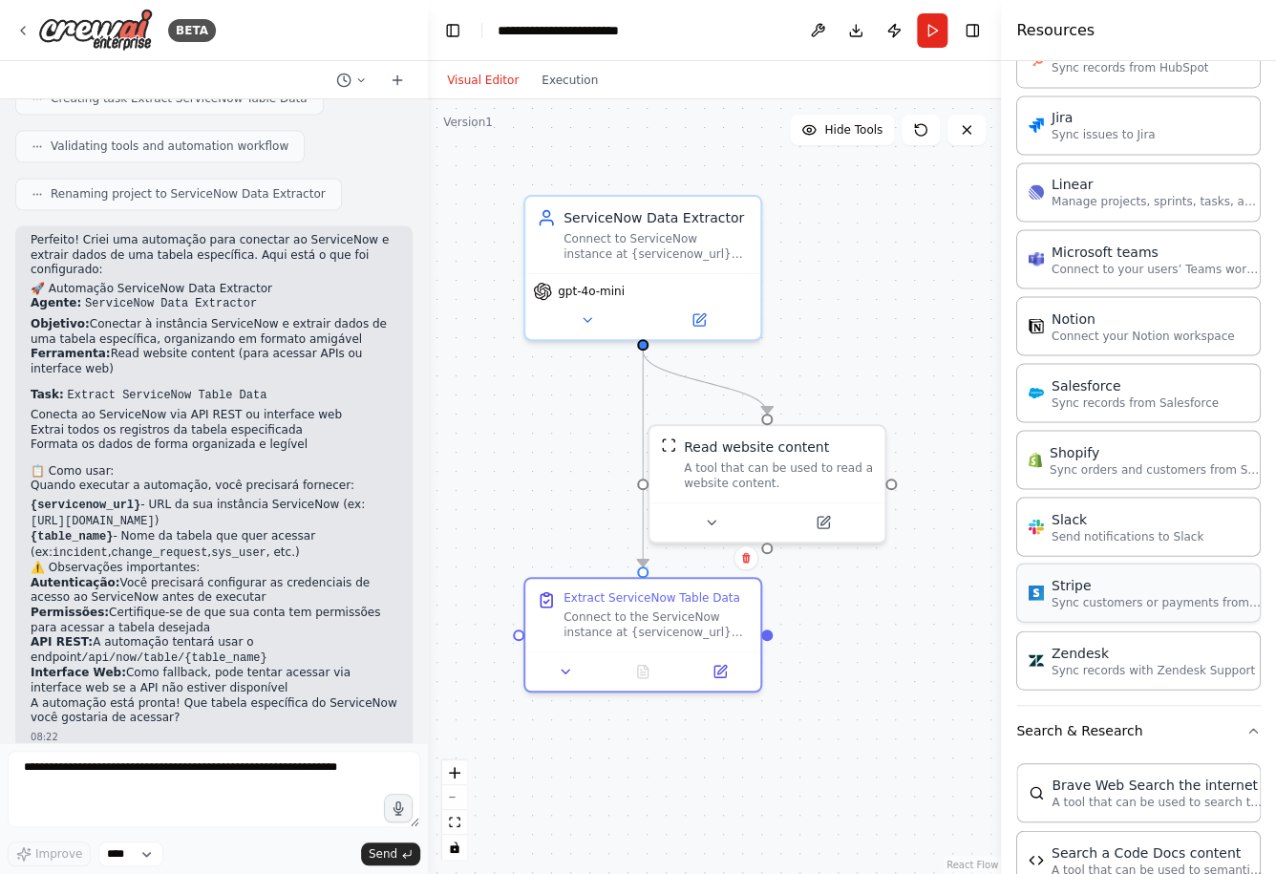
scroll to position [1163, 0]
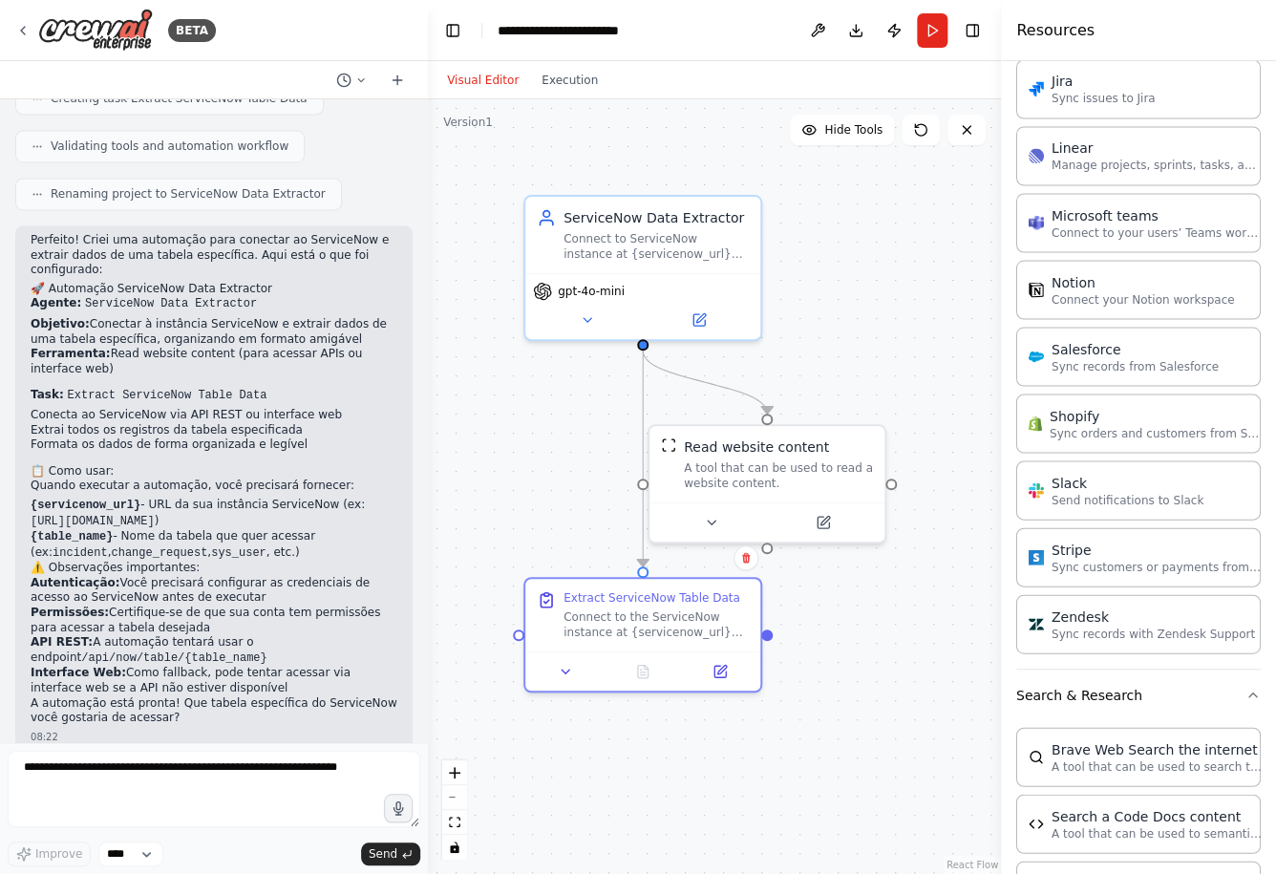
click at [437, 168] on div ".deletable-edge-delete-btn { width: 20px; height: 20px; border: 0px solid #ffff…" at bounding box center [714, 486] width 573 height 774
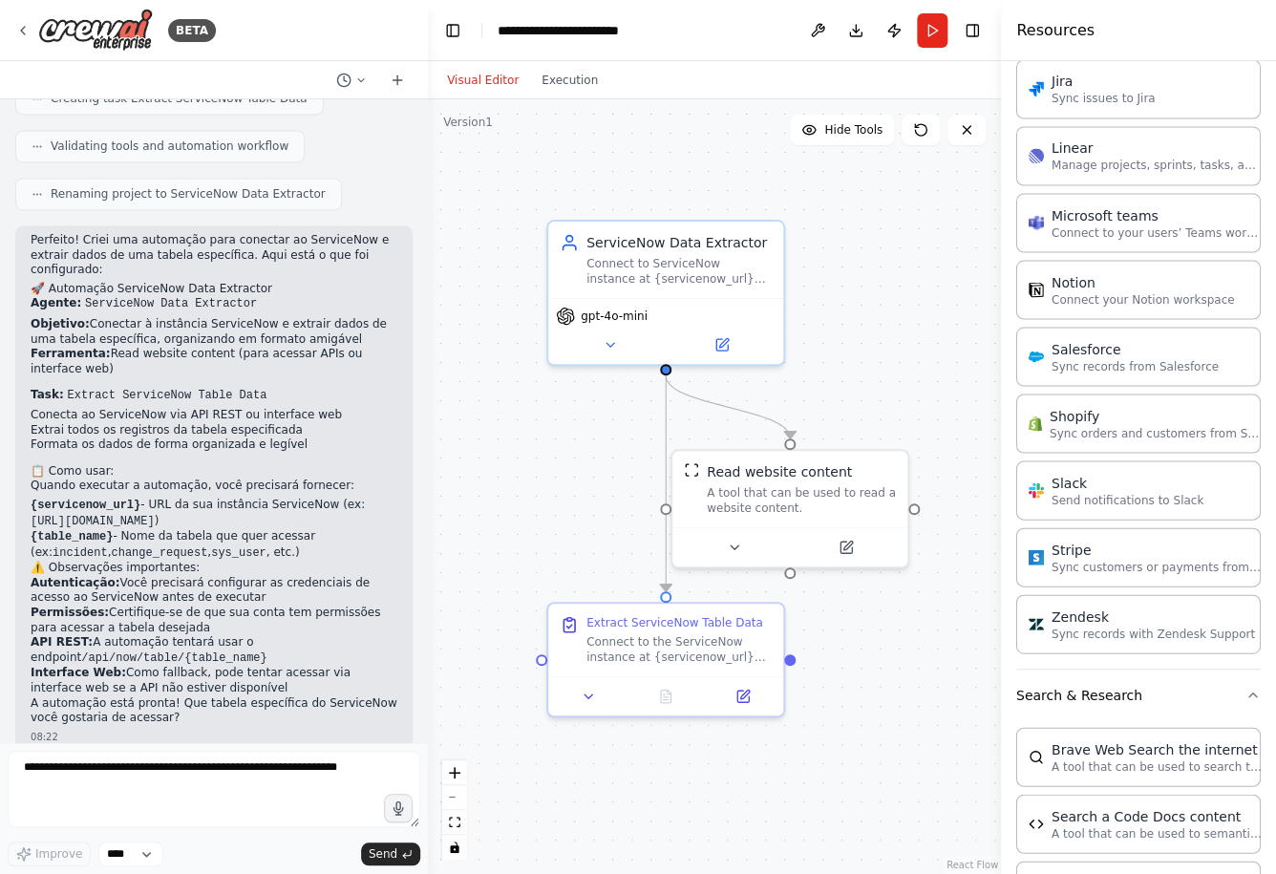
drag, startPoint x: 498, startPoint y: 158, endPoint x: 522, endPoint y: 182, distance: 34.4
click at [522, 182] on div ".deletable-edge-delete-btn { width: 20px; height: 20px; border: 0px solid #ffff…" at bounding box center [714, 486] width 573 height 774
click at [784, 533] on button at bounding box center [735, 543] width 108 height 23
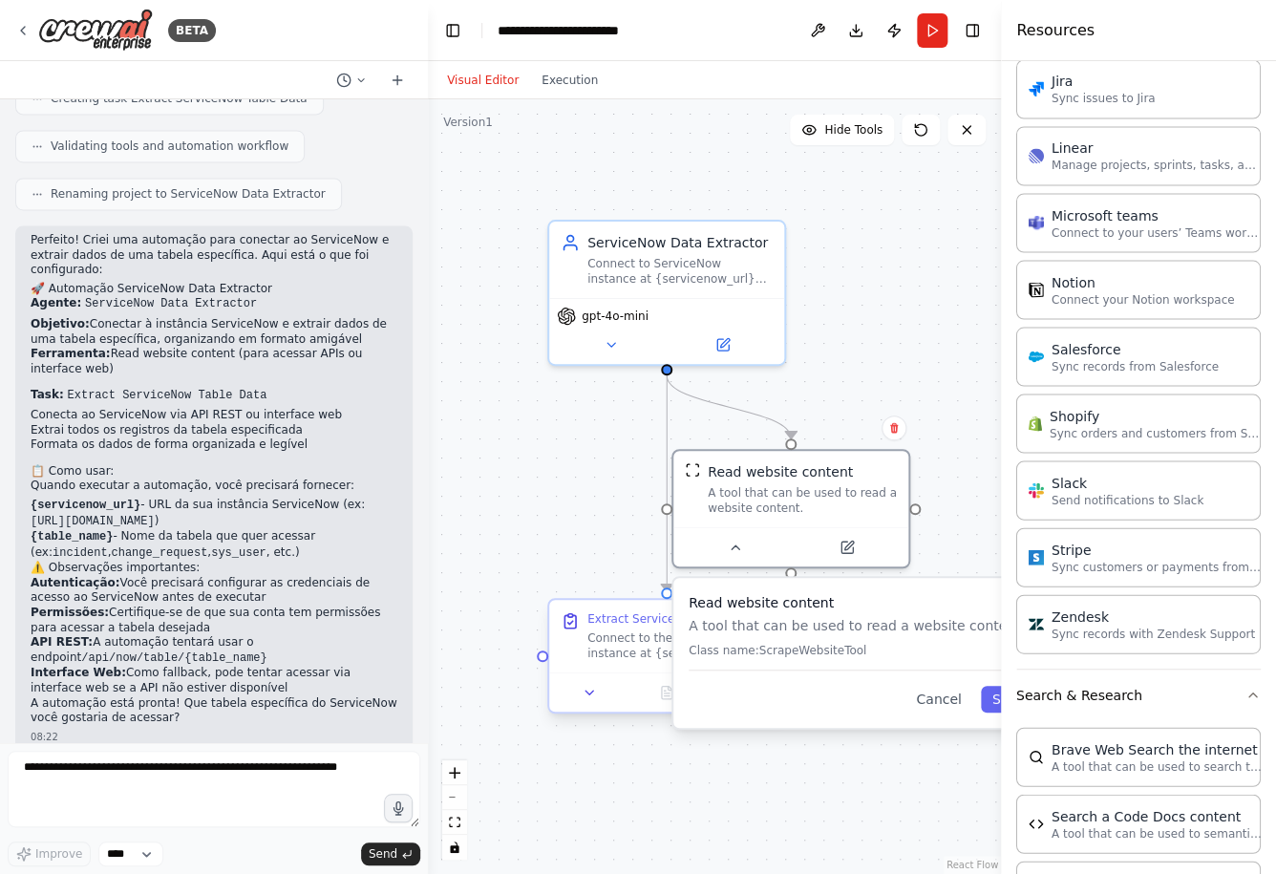
click at [634, 654] on div "Connect to the ServiceNow instance at {servicenow_url} and extract all records …" at bounding box center [679, 645] width 185 height 31
click at [746, 694] on icon at bounding box center [743, 692] width 11 height 11
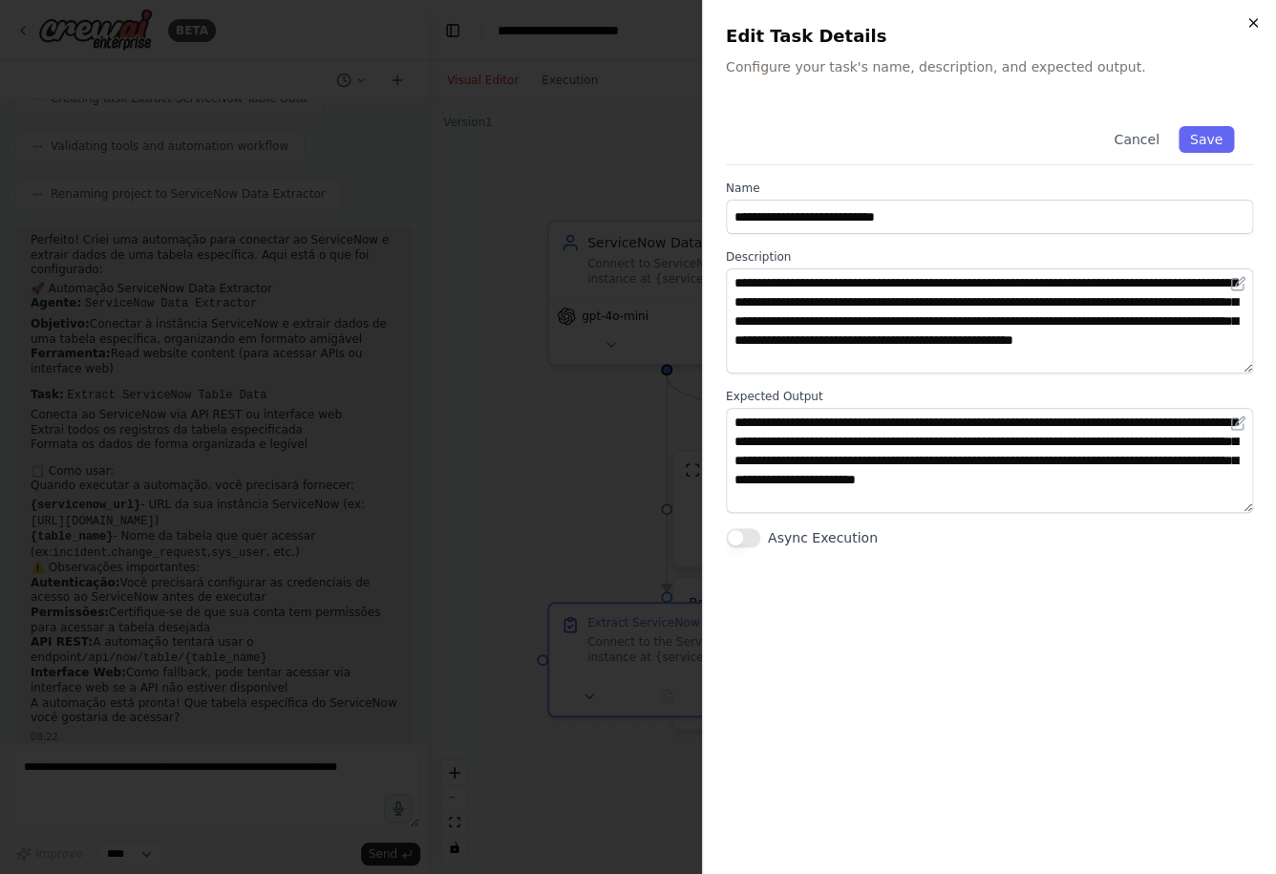
click at [1249, 18] on icon "button" at bounding box center [1252, 22] width 15 height 15
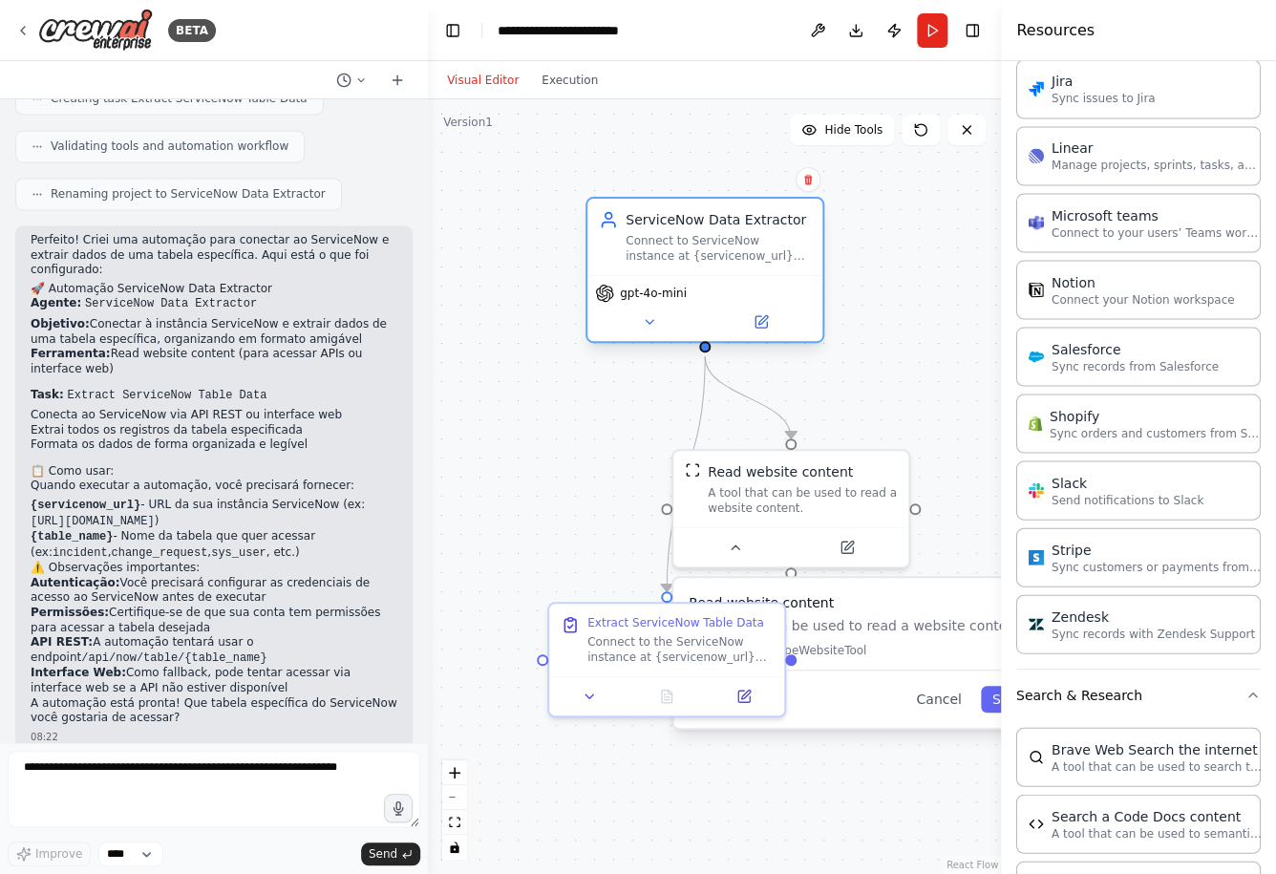
drag, startPoint x: 739, startPoint y: 256, endPoint x: 787, endPoint y: 239, distance: 50.7
click at [786, 234] on div "Connect to ServiceNow instance at {servicenow_url} and extract data from the {t…" at bounding box center [718, 248] width 185 height 31
click at [812, 178] on icon at bounding box center [807, 179] width 11 height 11
click at [785, 182] on button "Confirm" at bounding box center [754, 179] width 68 height 23
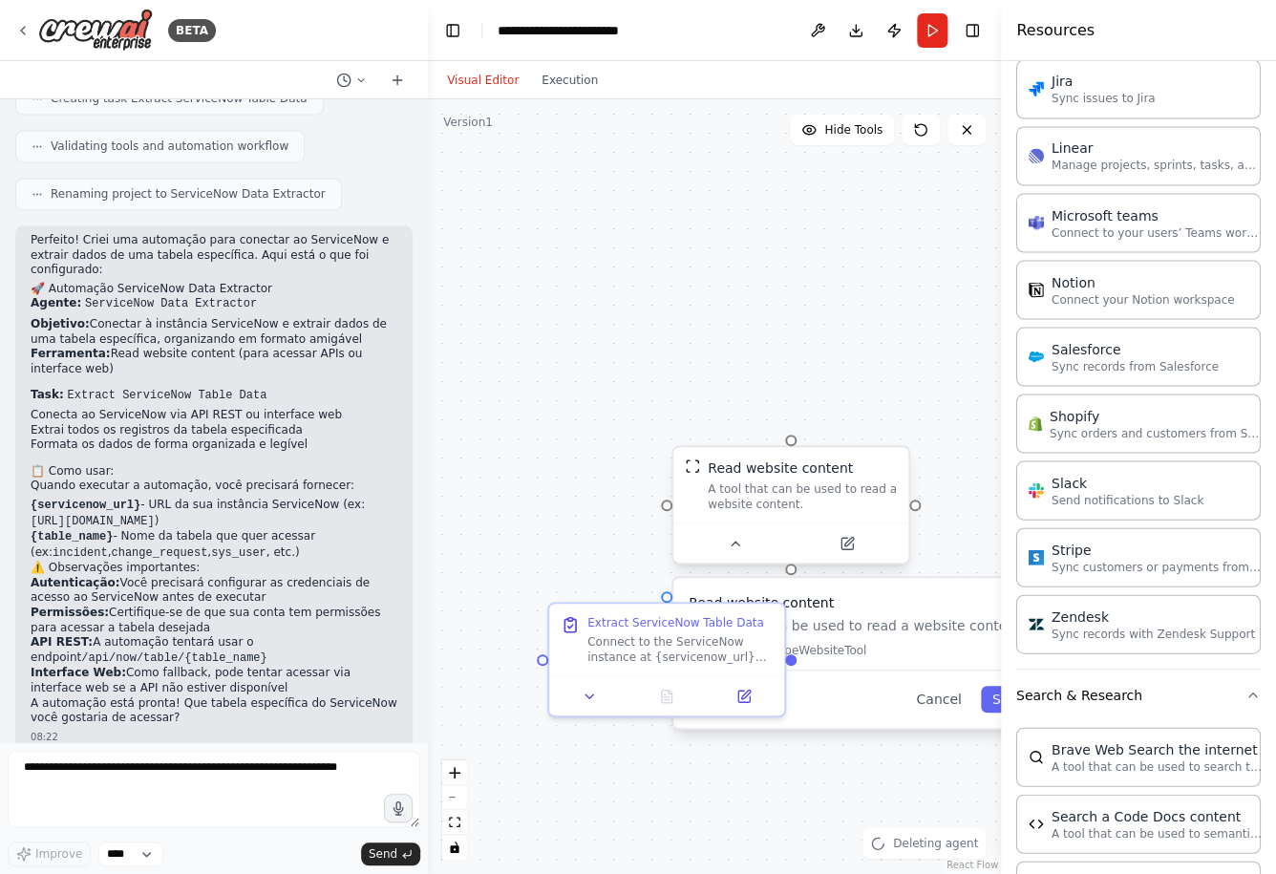
click at [894, 464] on div "Read website content A tool that can be used to read a website content." at bounding box center [790, 485] width 235 height 76
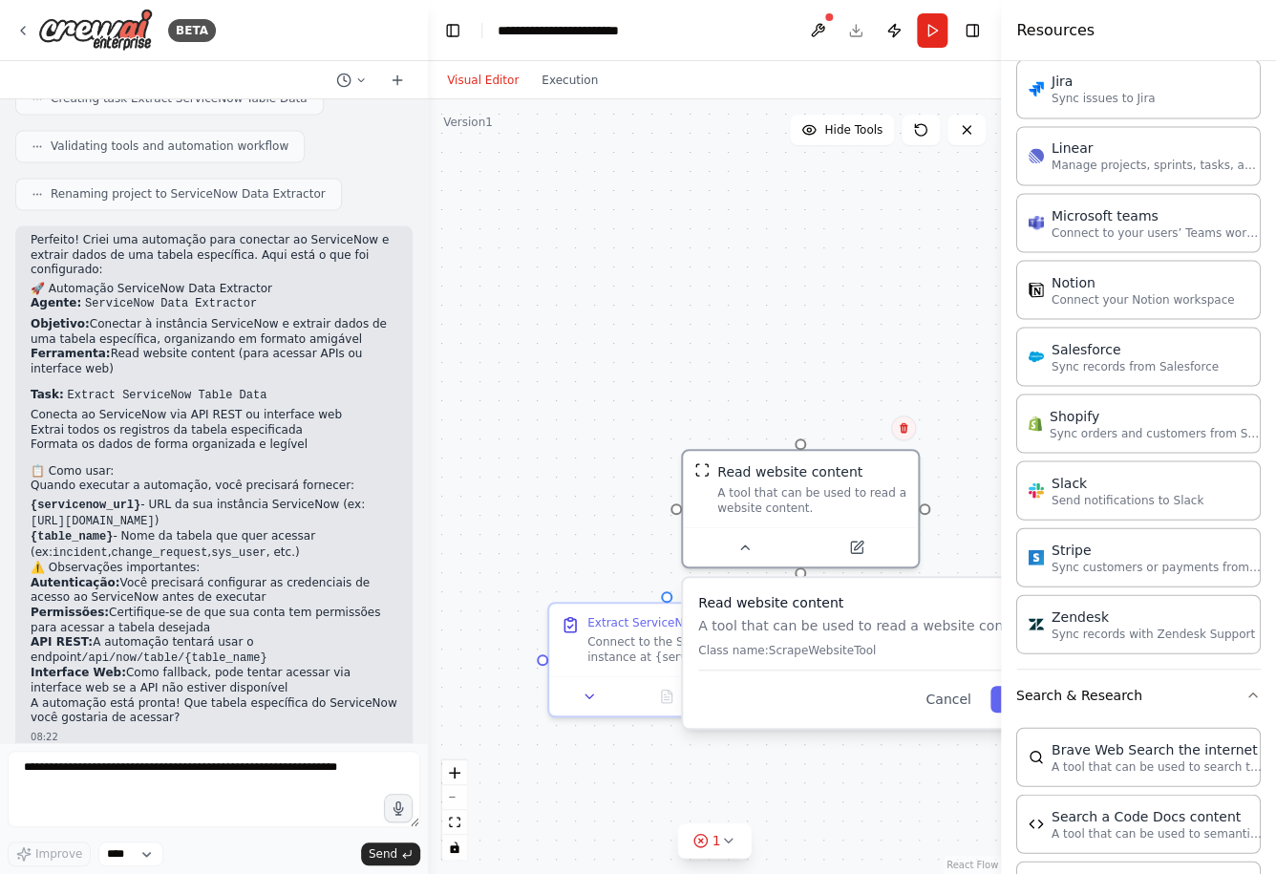
click at [902, 428] on icon at bounding box center [903, 427] width 11 height 11
click at [871, 427] on button "Confirm" at bounding box center [850, 427] width 68 height 23
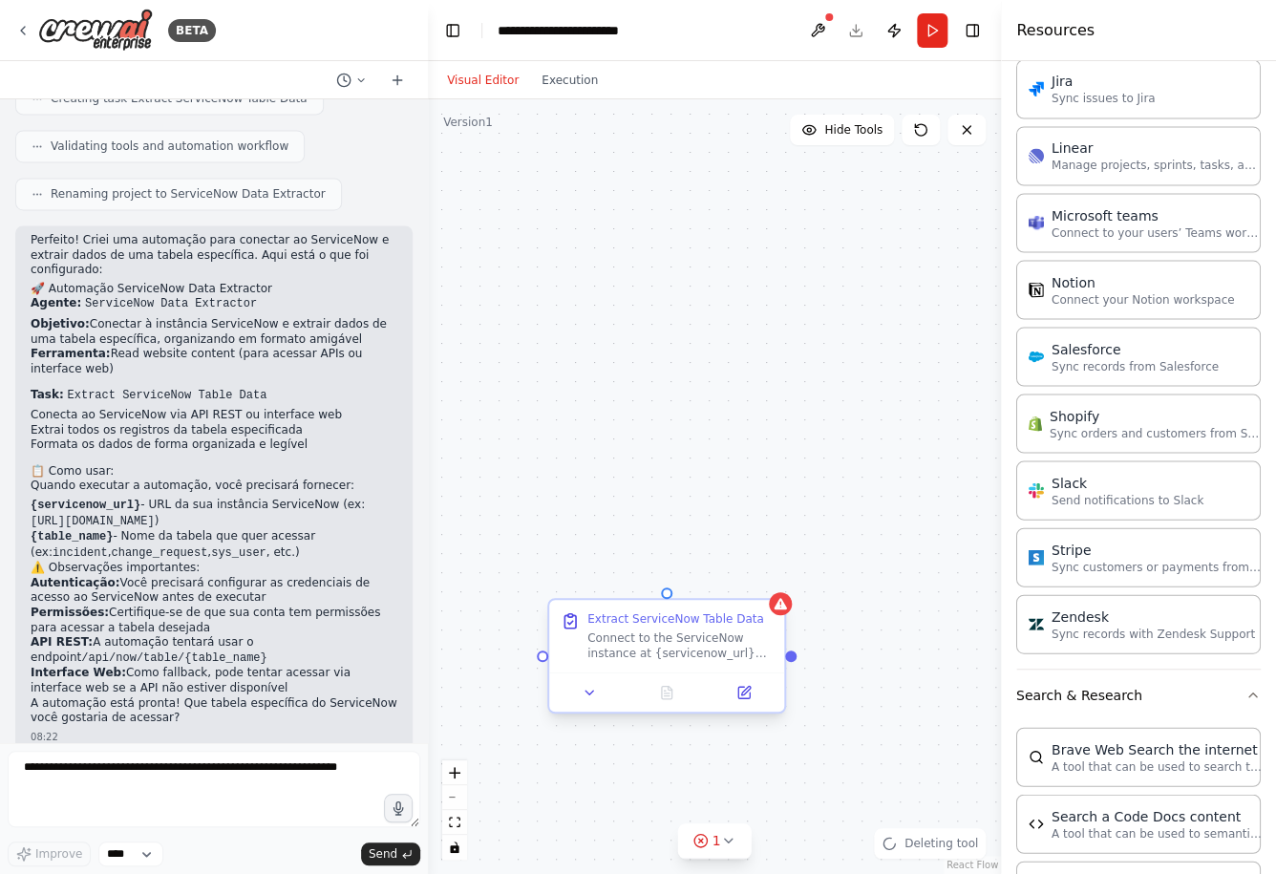
click at [656, 644] on div "Connect to the ServiceNow instance at {servicenow_url} and extract all records …" at bounding box center [679, 645] width 185 height 31
click at [770, 586] on icon at bounding box center [770, 583] width 8 height 11
click at [734, 577] on button "Confirm" at bounding box center [716, 582] width 68 height 23
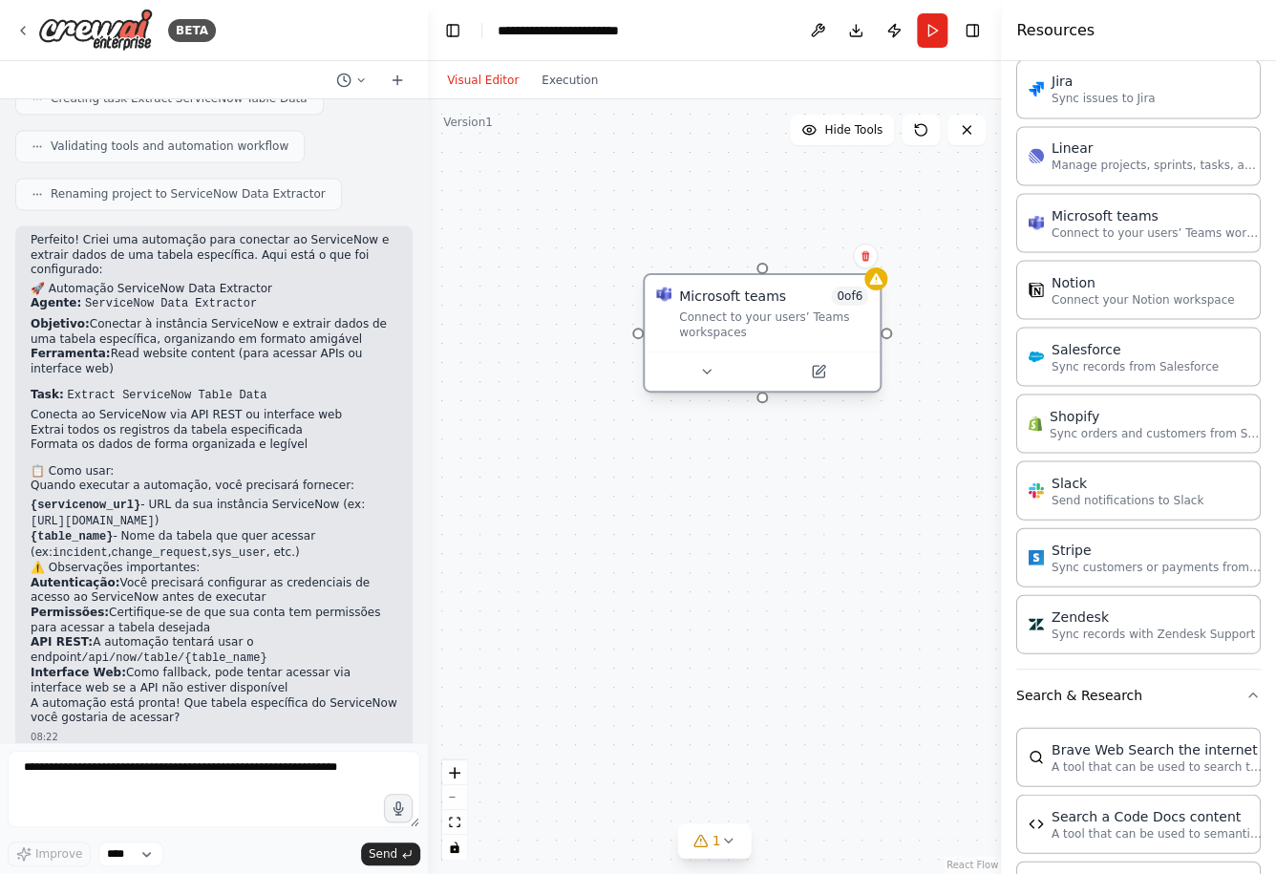
drag, startPoint x: 865, startPoint y: 315, endPoint x: 774, endPoint y: 322, distance: 91.0
click at [774, 322] on div "Connect to your users’ Teams workspaces" at bounding box center [773, 324] width 189 height 31
click at [823, 367] on icon at bounding box center [820, 369] width 9 height 9
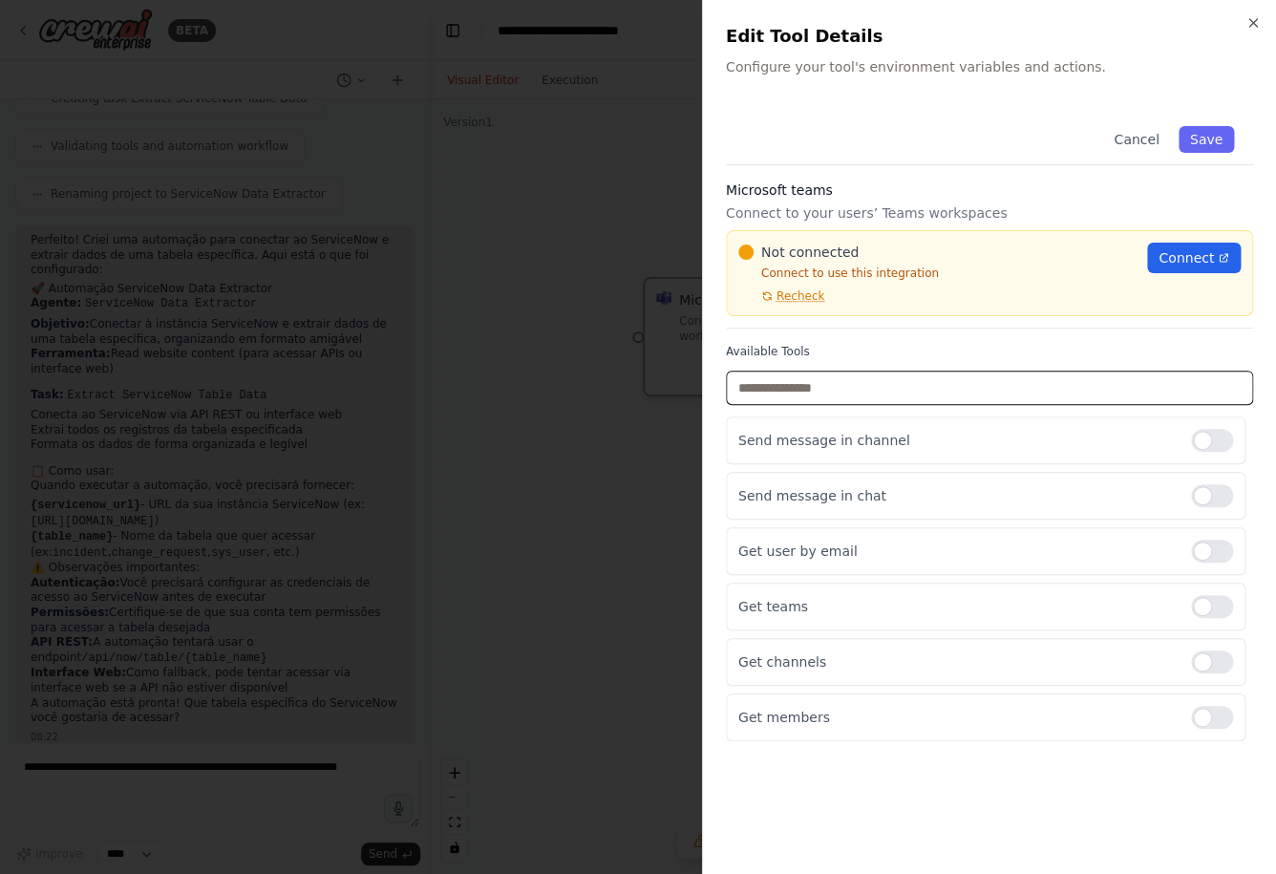
click at [931, 384] on input "text" at bounding box center [989, 388] width 527 height 34
click at [924, 454] on div "Send message in channel" at bounding box center [986, 440] width 520 height 48
click at [1218, 714] on div at bounding box center [1212, 717] width 42 height 23
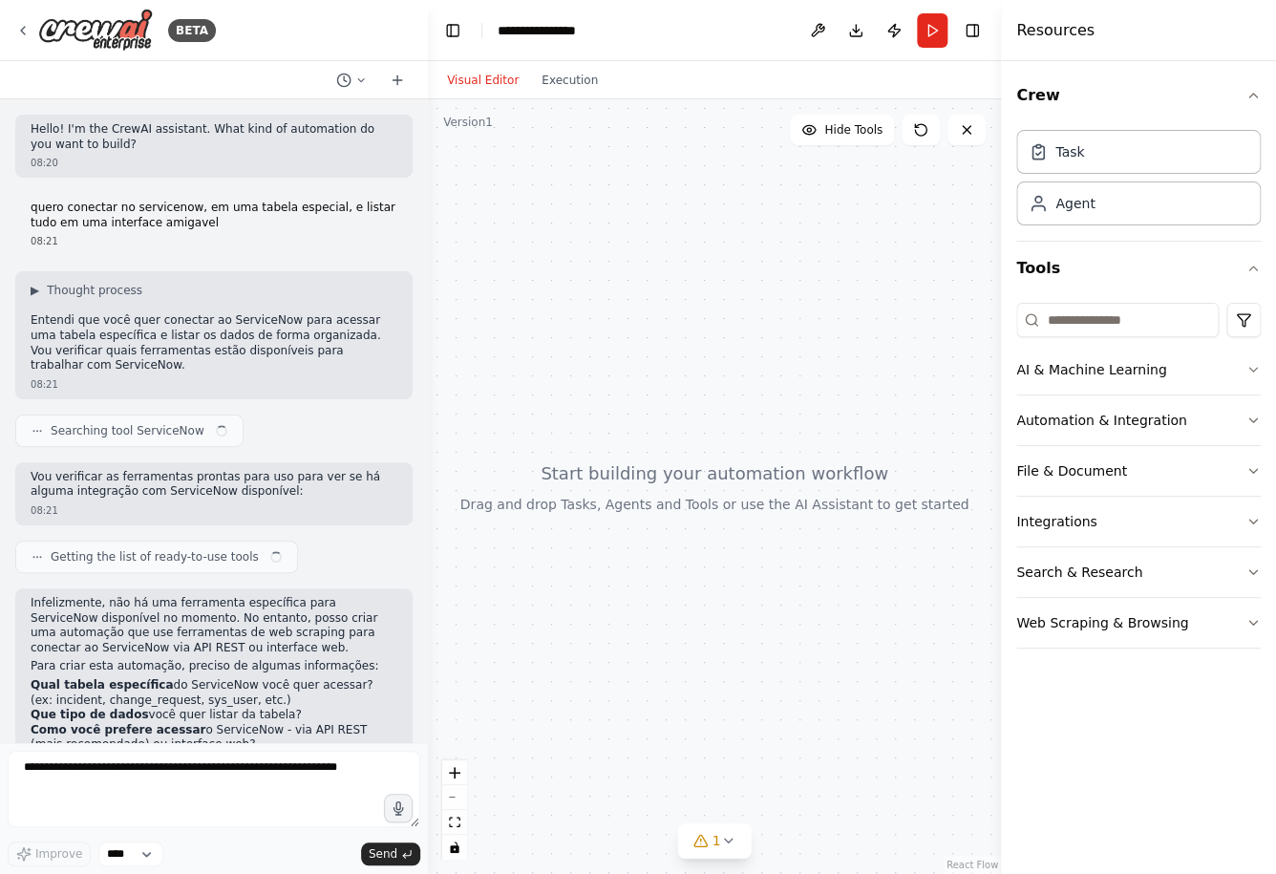
scroll to position [1055, 0]
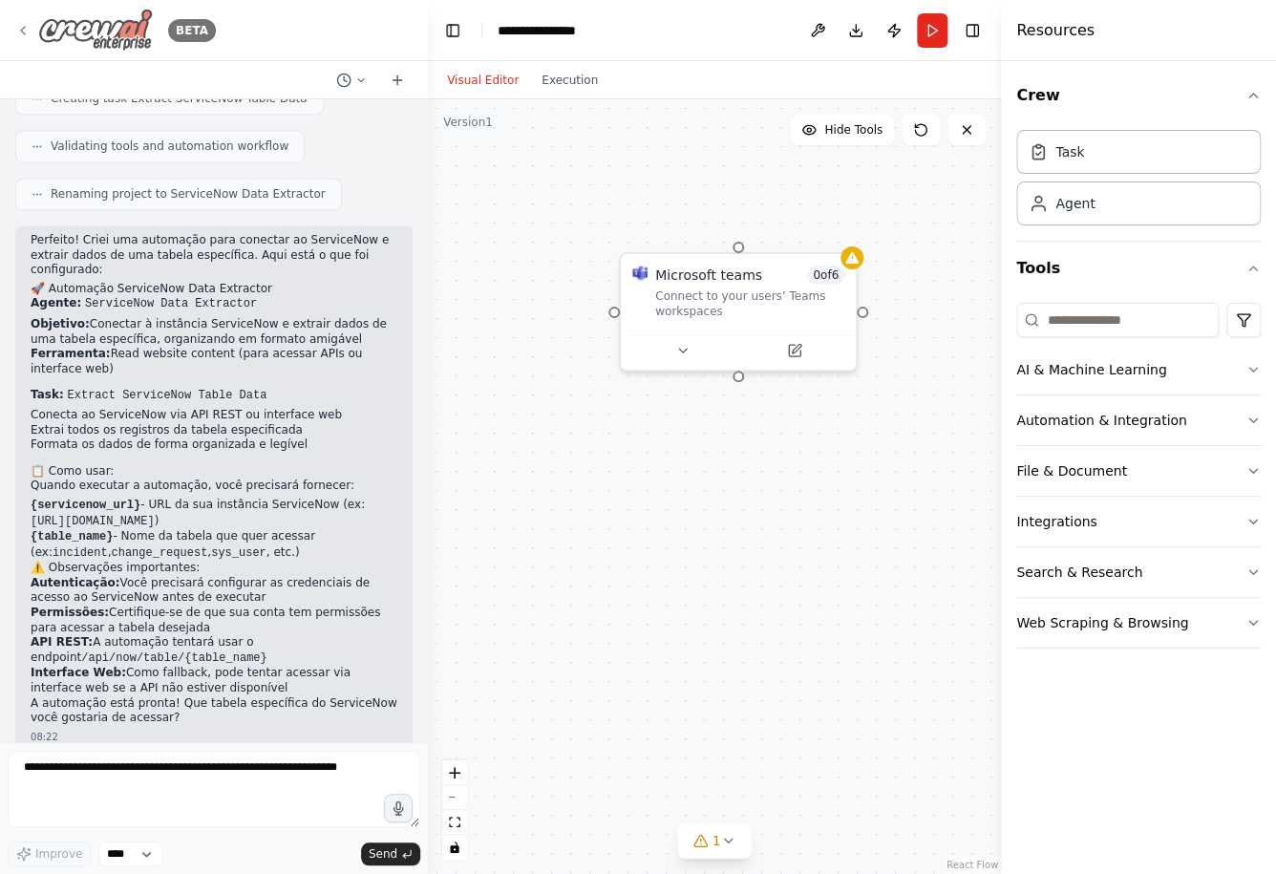
click at [23, 22] on div "BETA" at bounding box center [115, 30] width 201 height 43
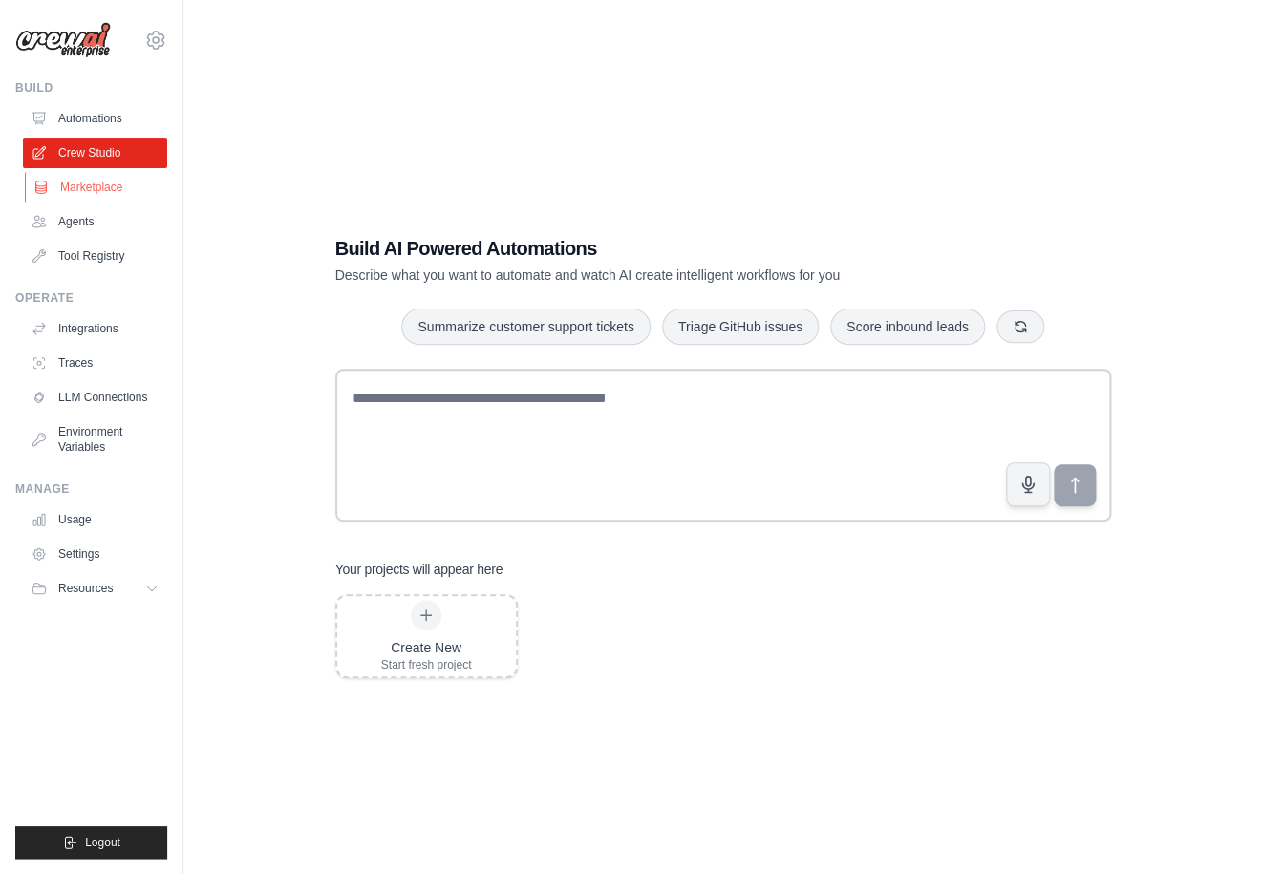
click at [89, 200] on link "Marketplace" at bounding box center [97, 187] width 144 height 31
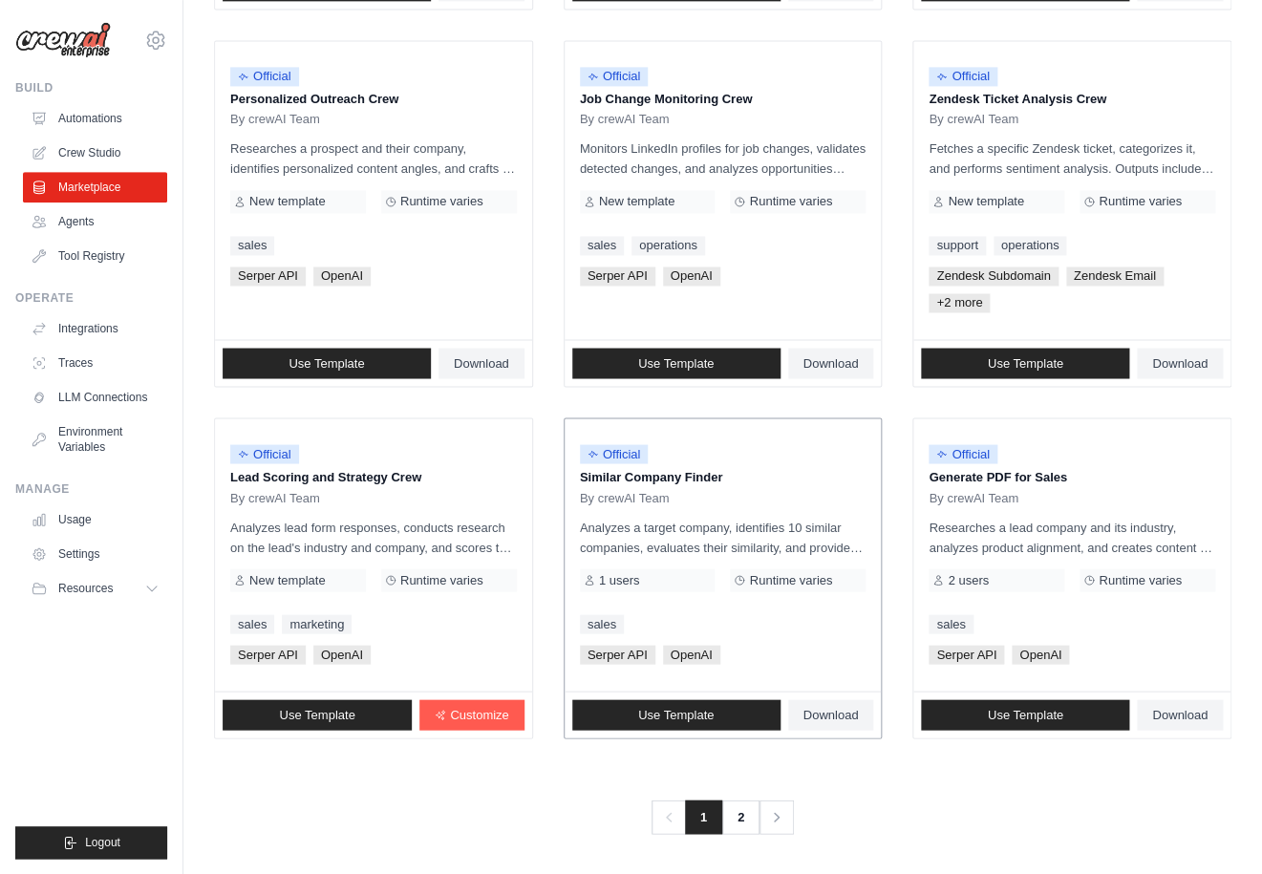
scroll to position [949, 0]
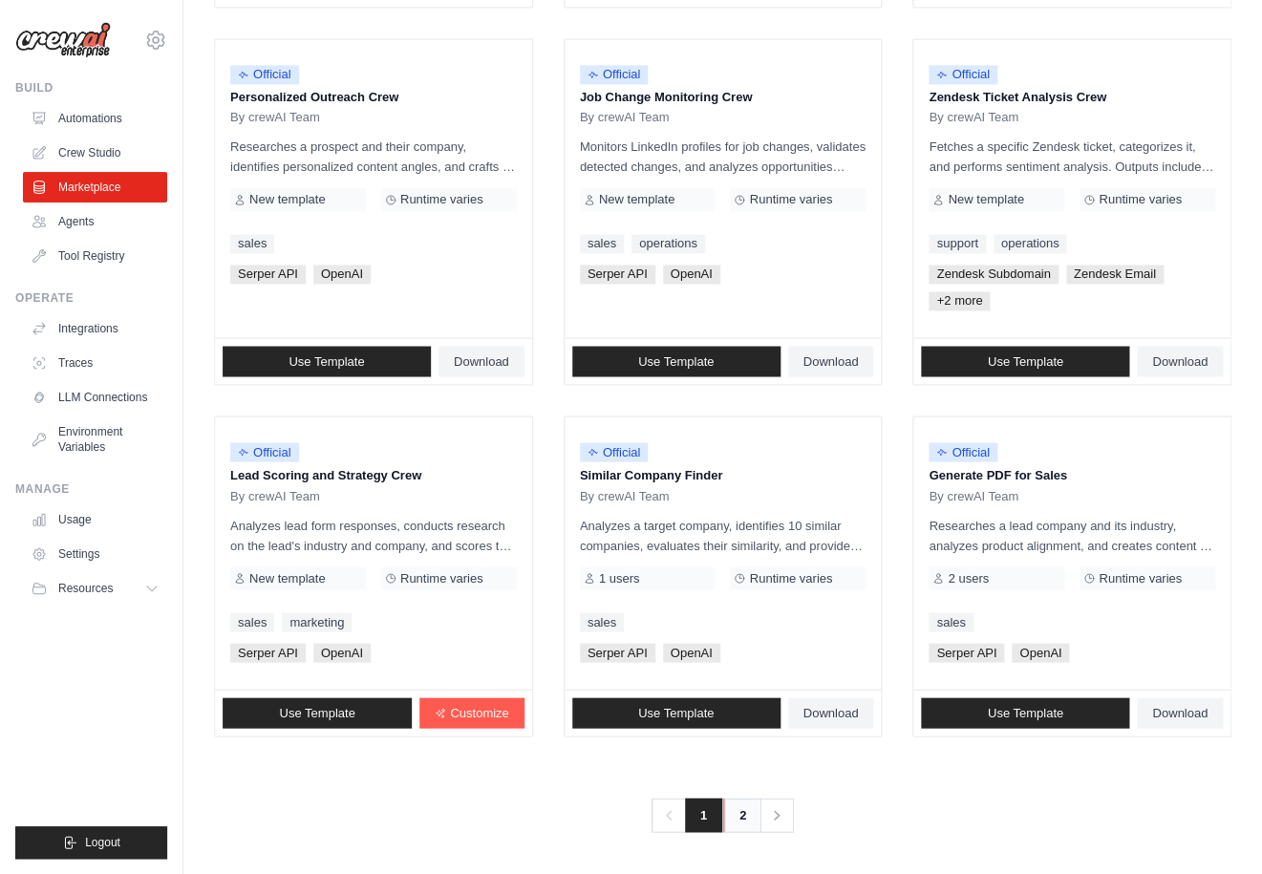
click at [751, 813] on link "2" at bounding box center [742, 814] width 38 height 34
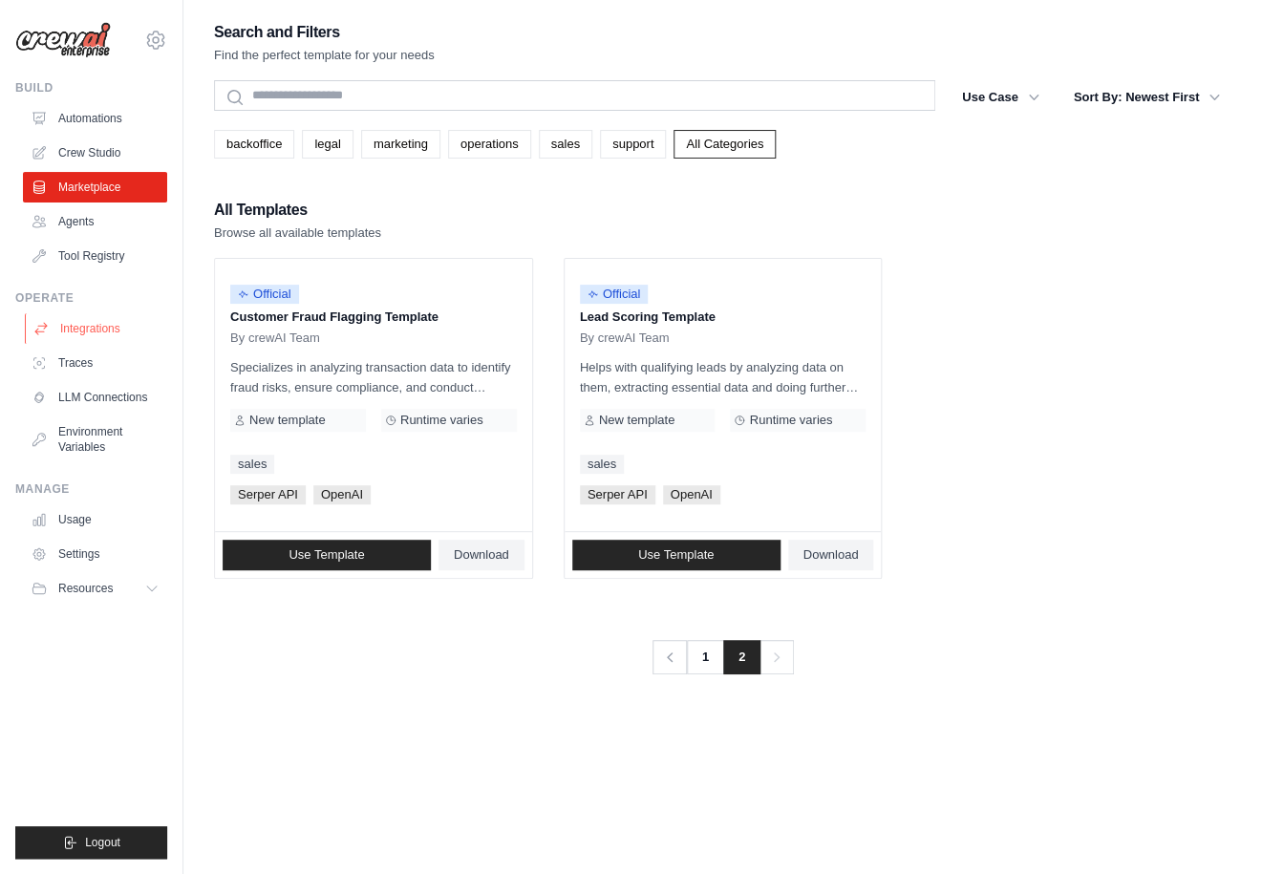
click at [99, 327] on link "Integrations" at bounding box center [97, 328] width 144 height 31
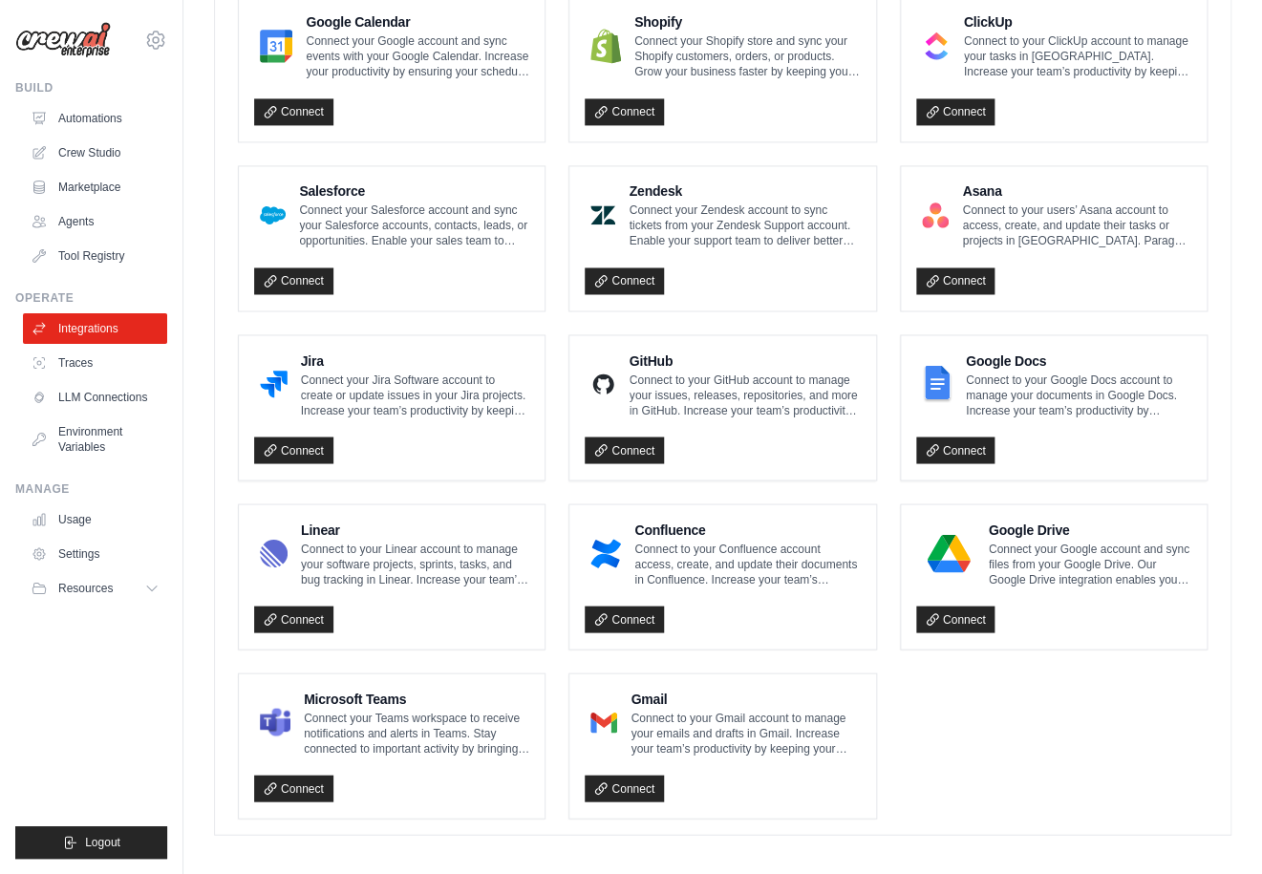
scroll to position [931, 0]
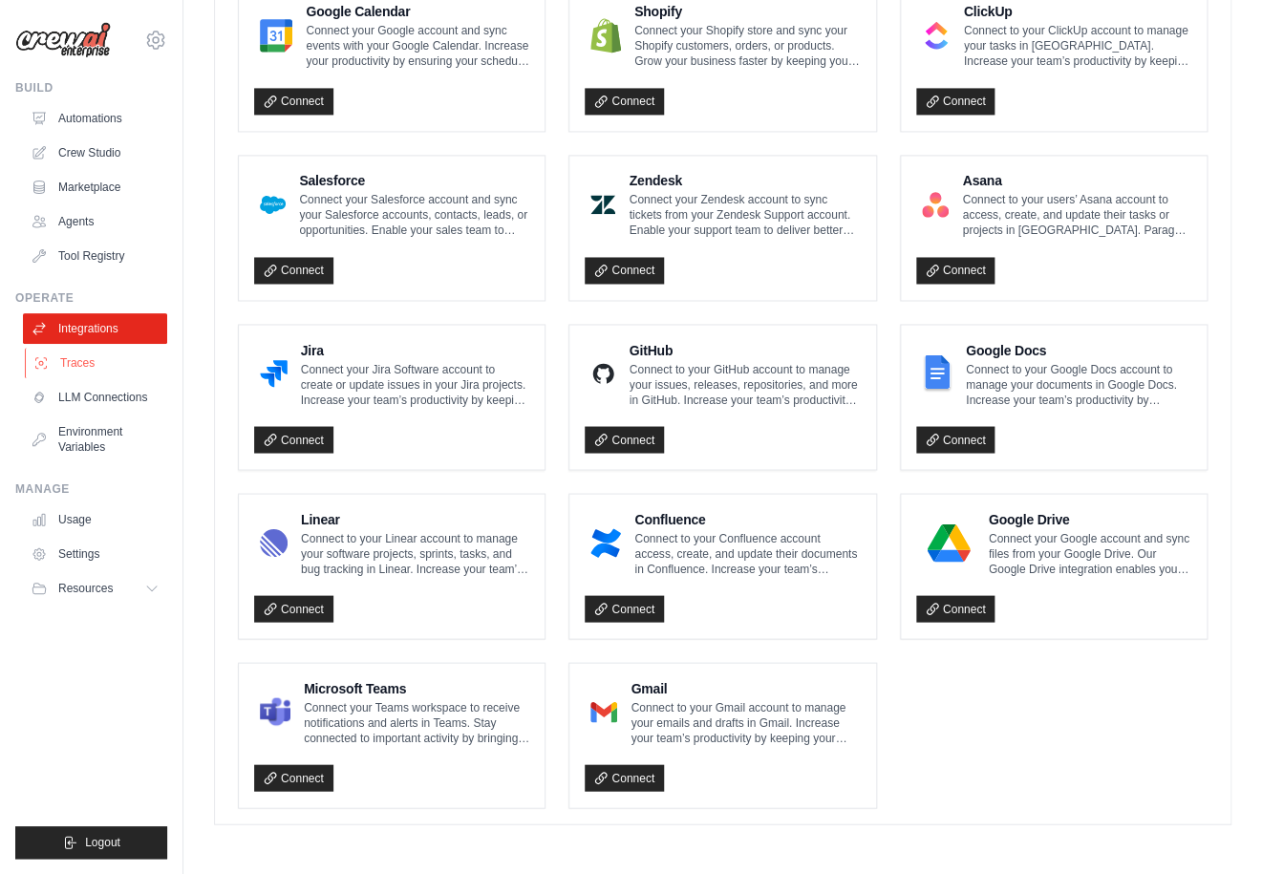
click at [81, 355] on link "Traces" at bounding box center [97, 363] width 144 height 31
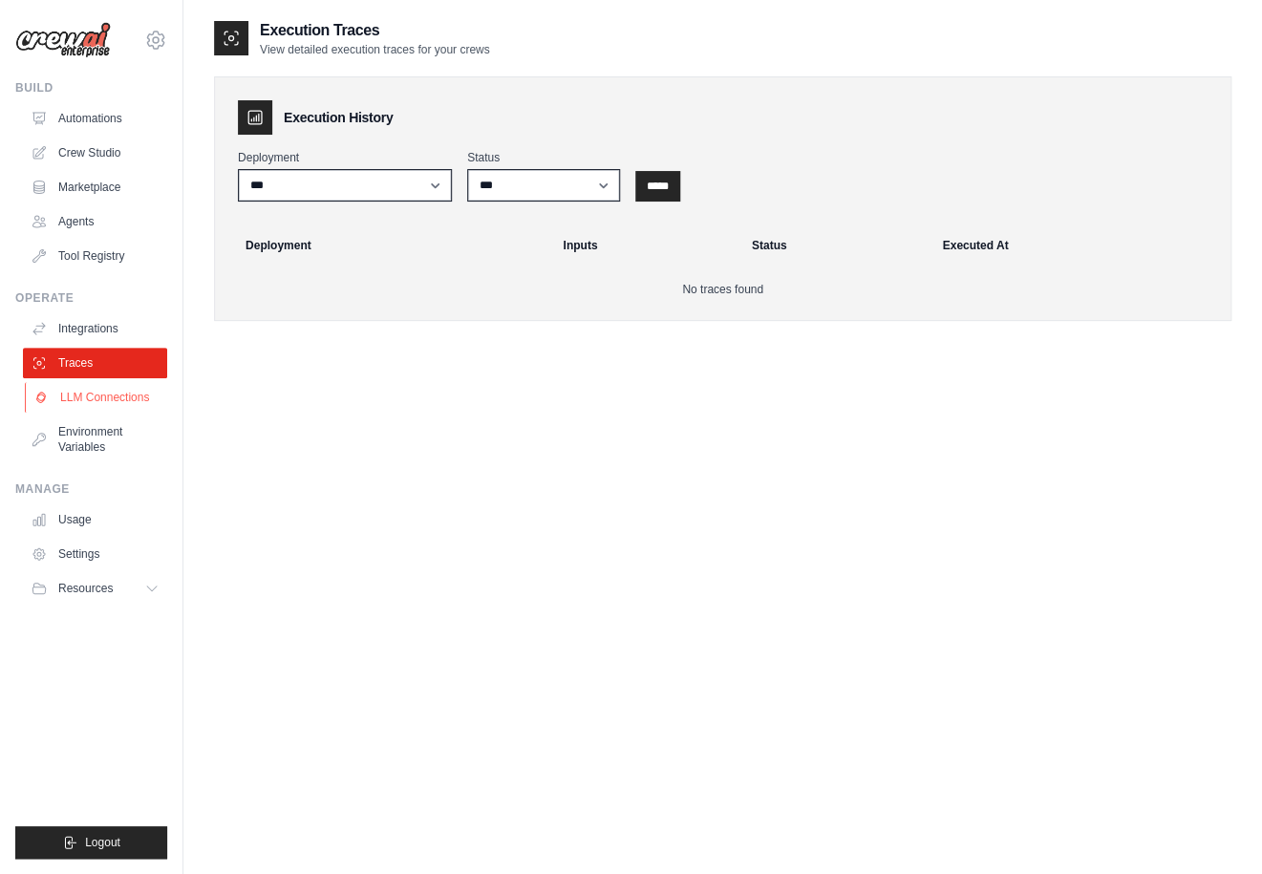
click at [95, 403] on link "LLM Connections" at bounding box center [97, 397] width 144 height 31
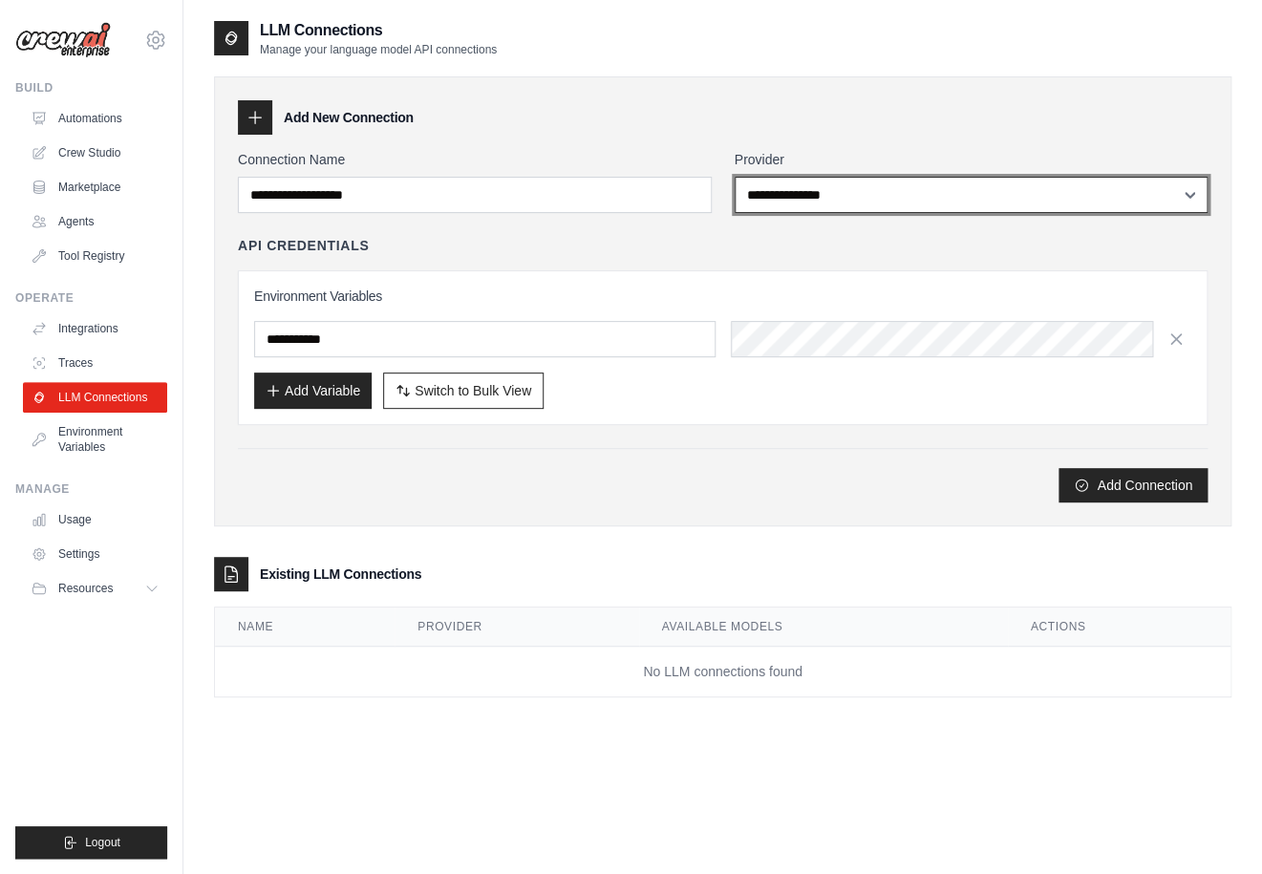
select select "*********"
click option "*********" at bounding box center [0, 0] width 0 height 0
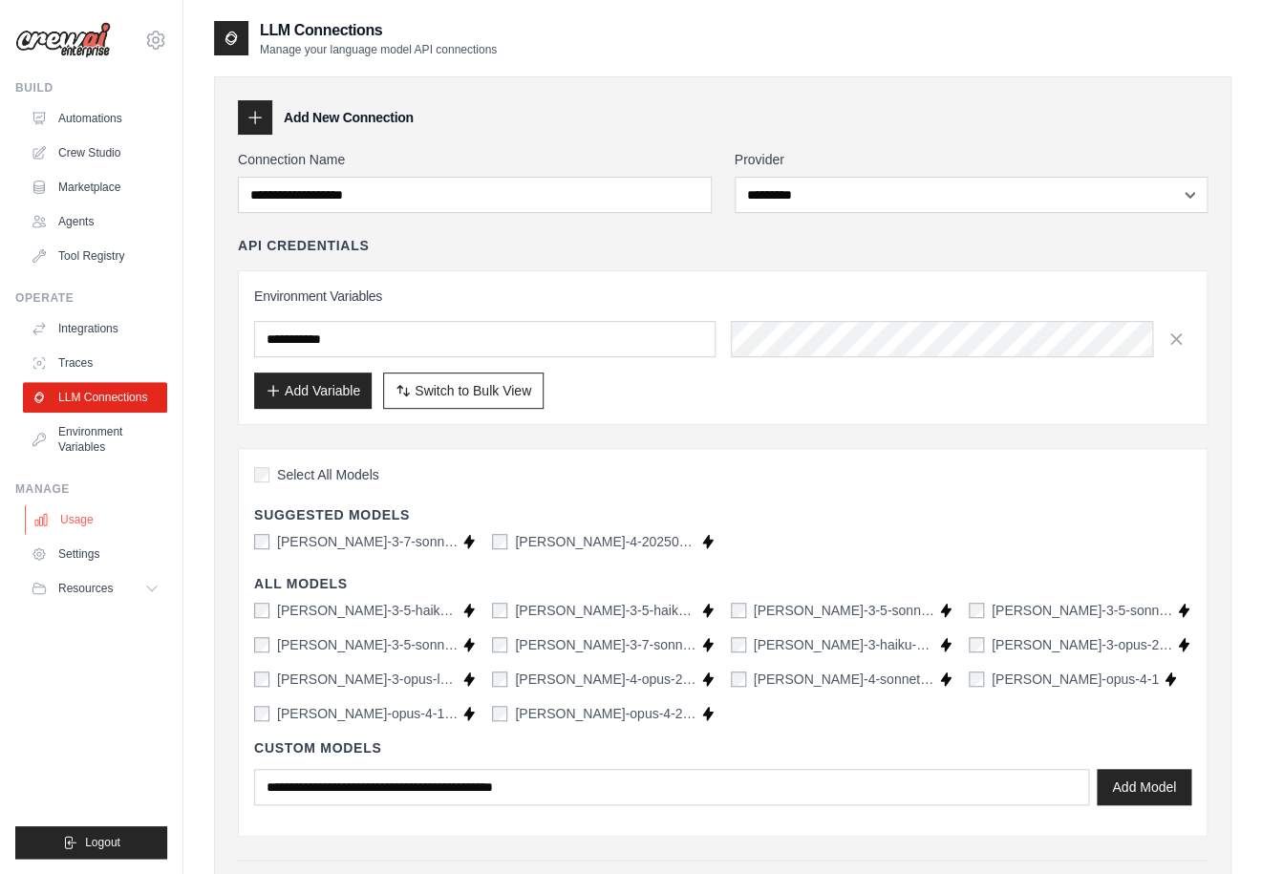
click at [100, 527] on link "Usage" at bounding box center [97, 519] width 144 height 31
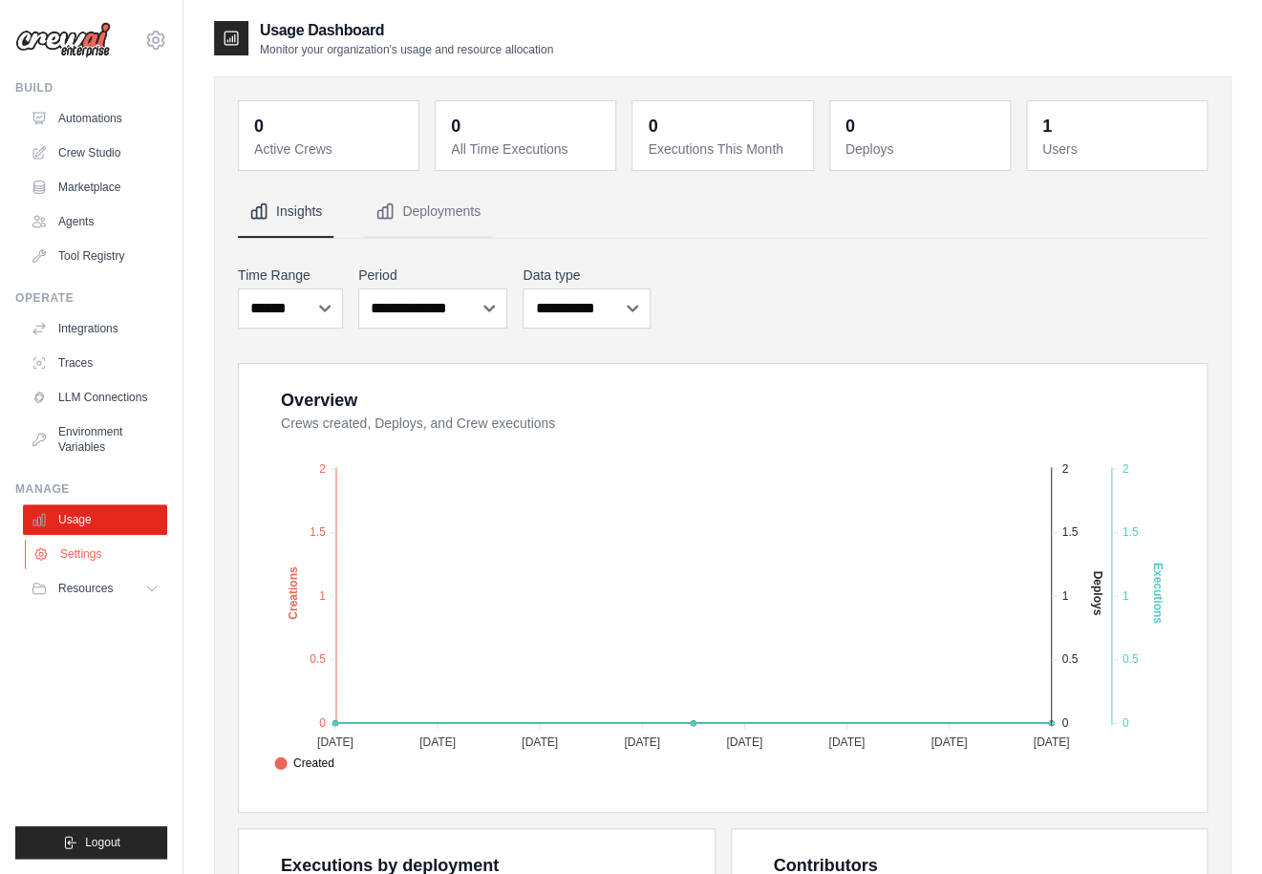
click at [94, 563] on link "Settings" at bounding box center [97, 554] width 144 height 31
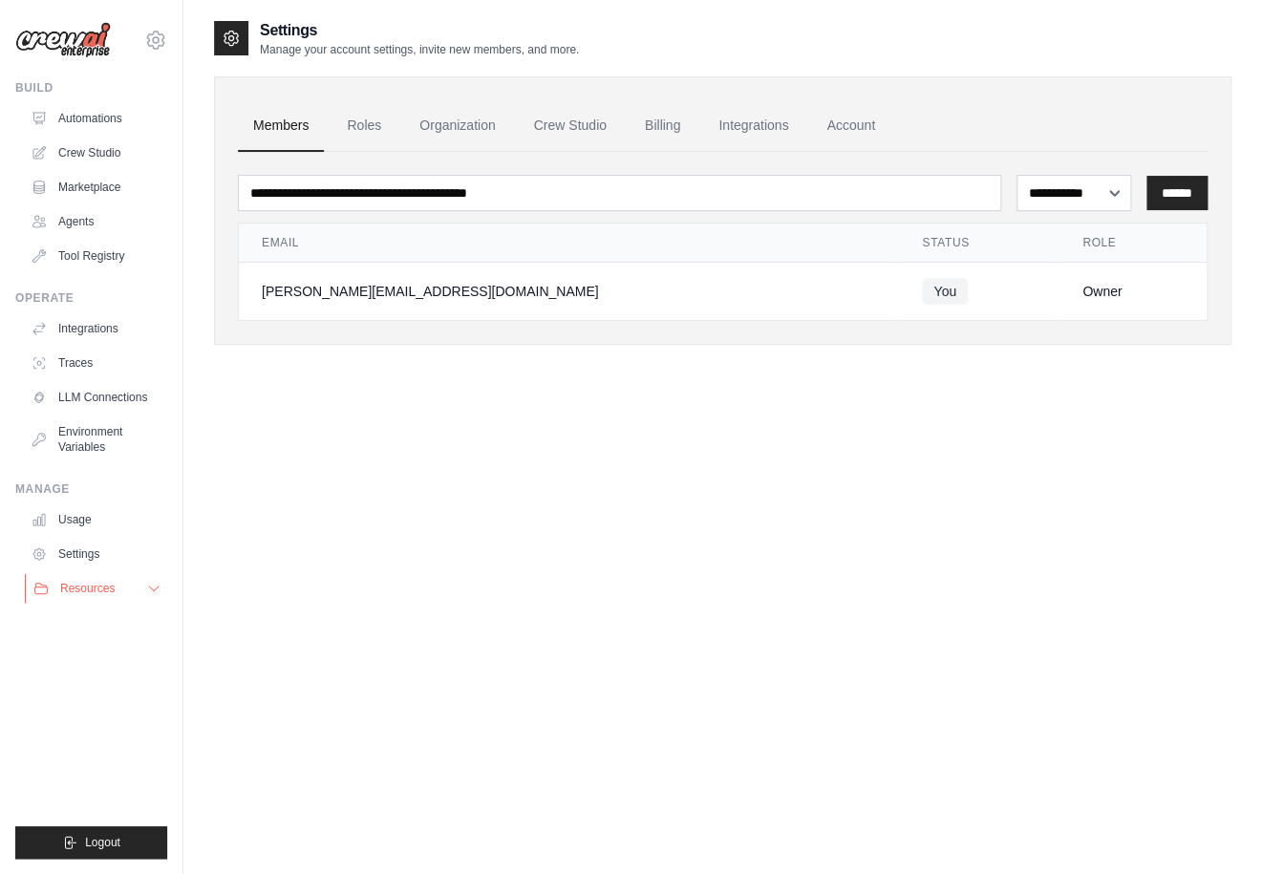
click at [93, 580] on button "Resources" at bounding box center [97, 588] width 144 height 31
